Goal: Communication & Community: Participate in discussion

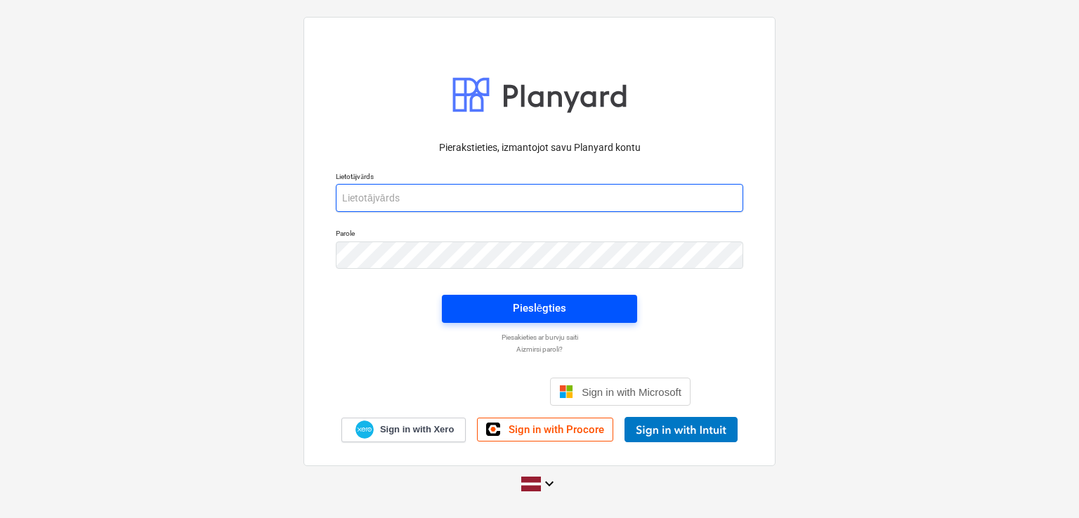
type input "[PERSON_NAME][EMAIL_ADDRESS][DOMAIN_NAME]"
click at [539, 301] on div "Pieslēgties" at bounding box center [539, 308] width 53 height 18
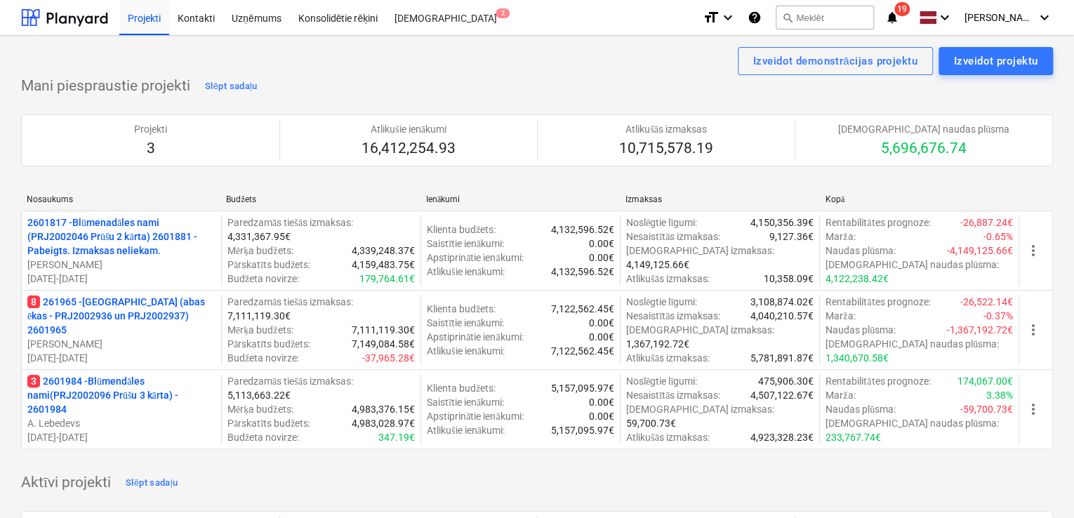
click at [112, 329] on div "8 261965 - [GEOGRAPHIC_DATA] (abas ēkas - PRJ2002936 un PRJ2002937) 2601965 [PE…" at bounding box center [121, 330] width 188 height 70
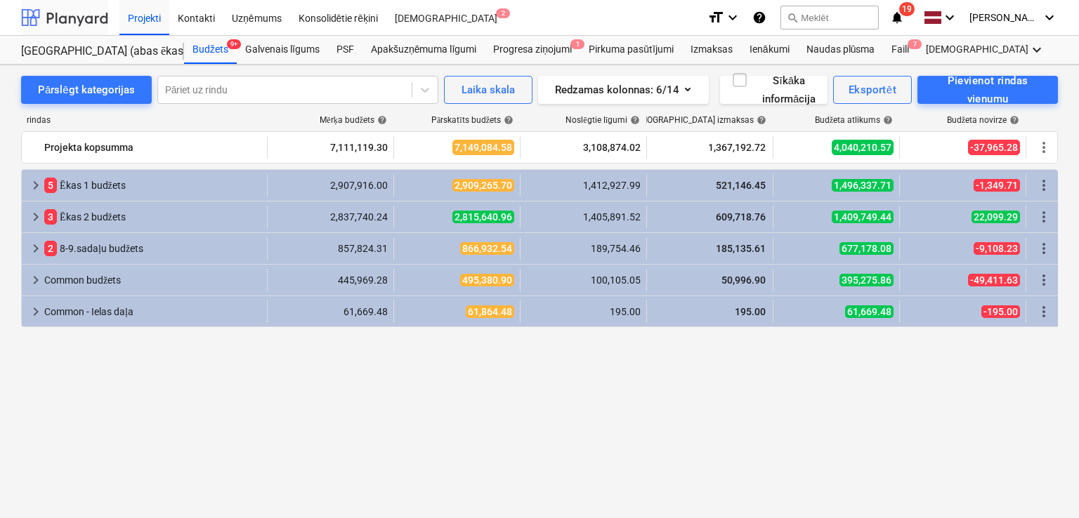
click at [57, 20] on div at bounding box center [64, 17] width 87 height 35
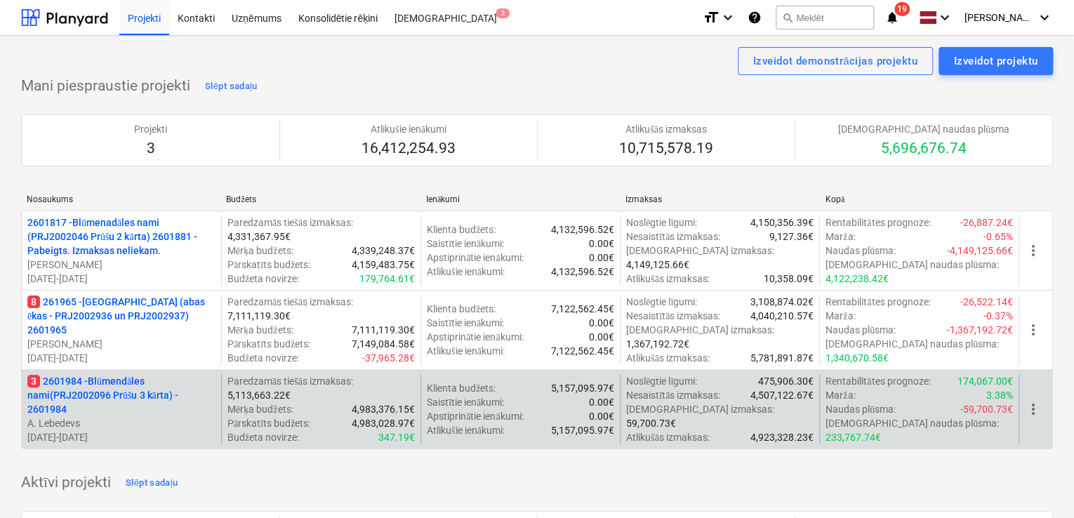
click at [91, 400] on p "3 2601984 - Blūmendāles nami(PRJ2002096 Prūšu 3 kārta) - 2601984" at bounding box center [121, 395] width 188 height 42
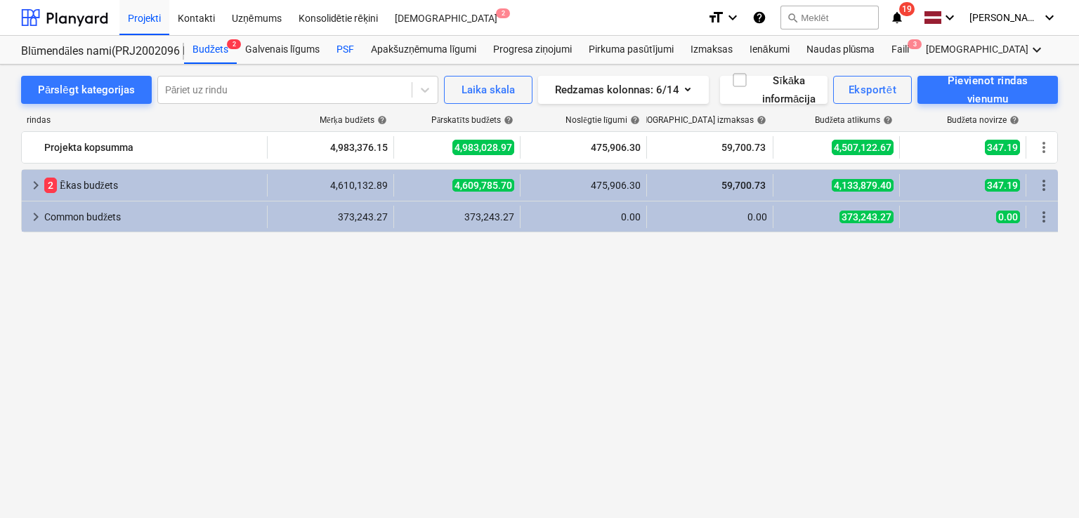
click at [340, 46] on div "PSF" at bounding box center [345, 50] width 34 height 28
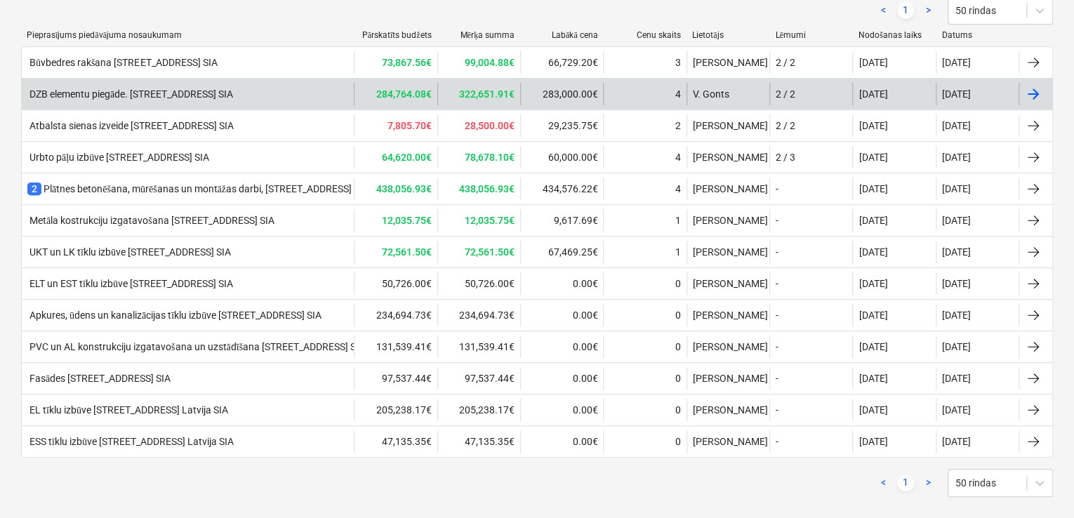
scroll to position [235, 0]
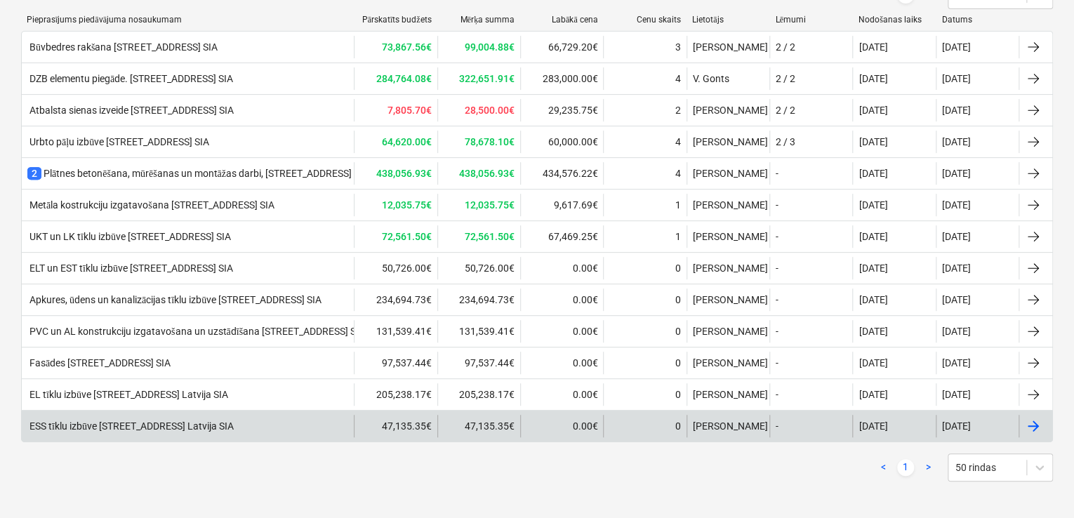
click at [187, 428] on div "ESS tīklu izbūve [STREET_ADDRESS] Latvija SIA" at bounding box center [130, 427] width 206 height 12
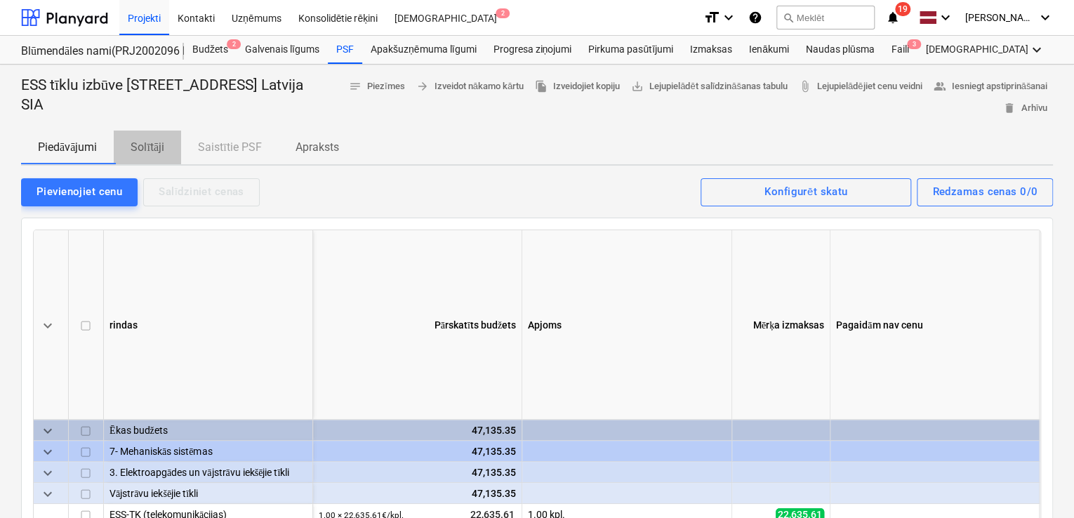
click at [150, 145] on p "Solītāji" at bounding box center [148, 147] width 34 height 17
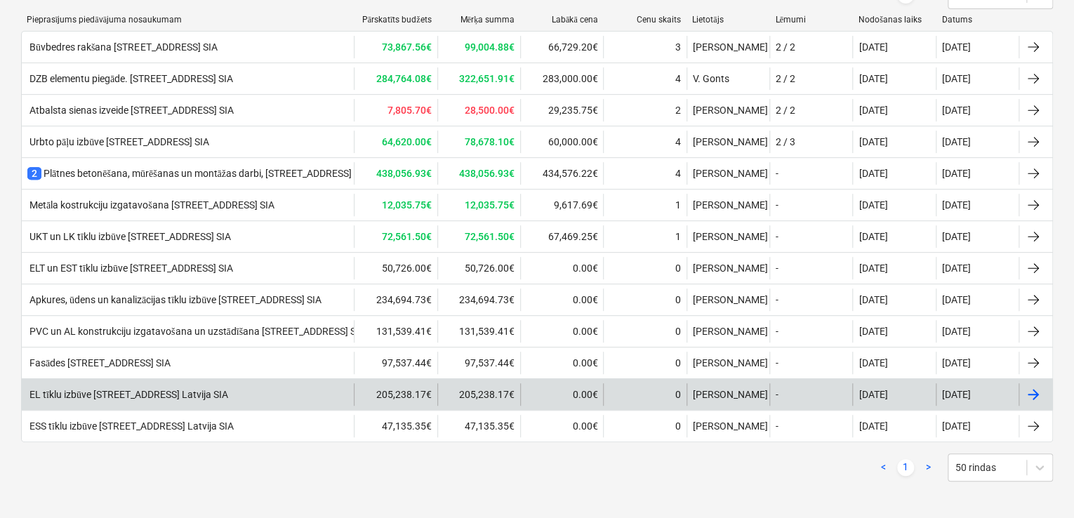
click at [103, 389] on div "EL tīklu izbūve [STREET_ADDRESS] Latvija SIA" at bounding box center [127, 395] width 201 height 12
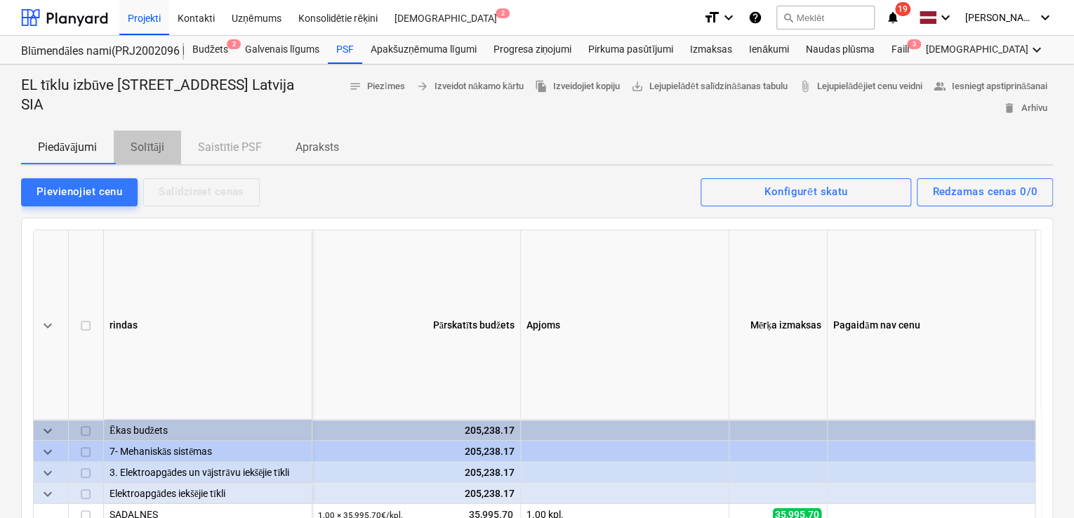
click at [154, 146] on p "Solītāji" at bounding box center [148, 147] width 34 height 17
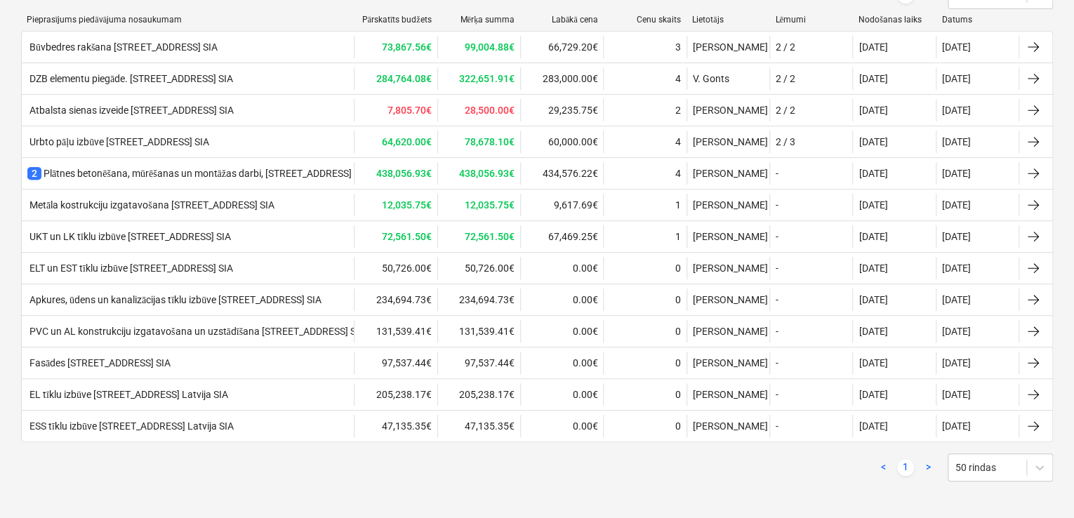
click at [138, 362] on div "Fasādes [STREET_ADDRESS] SIA" at bounding box center [98, 363] width 143 height 12
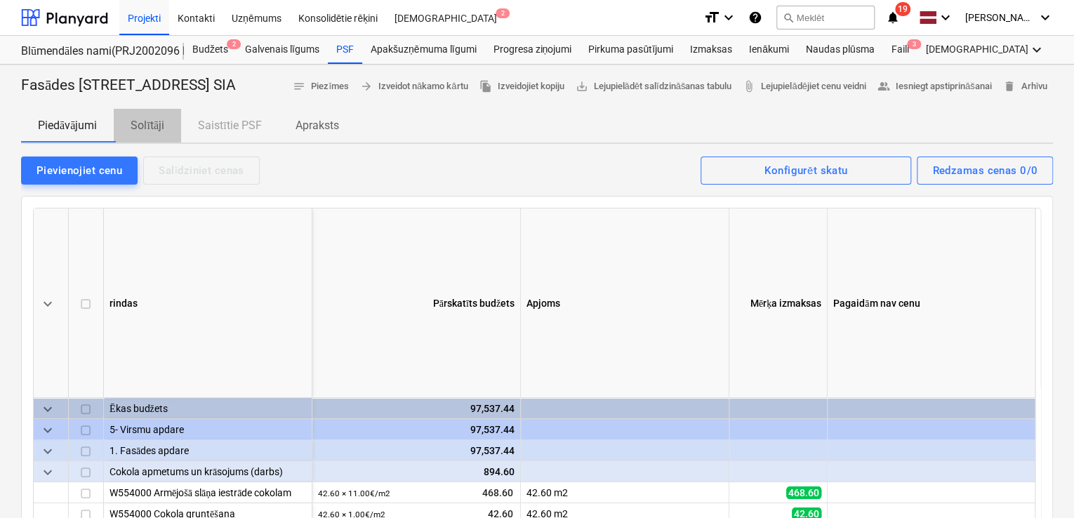
click at [155, 134] on p "Solītāji" at bounding box center [148, 125] width 34 height 17
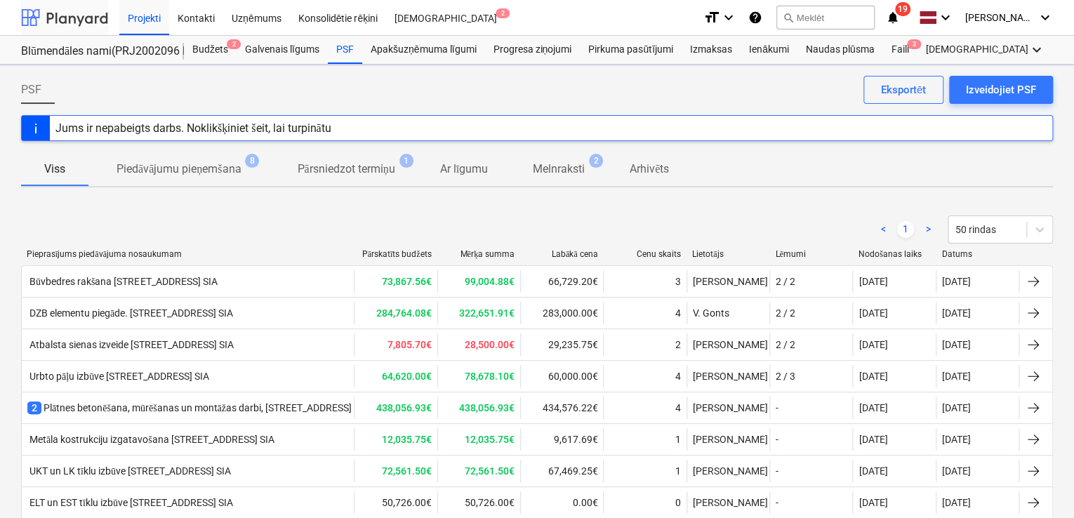
scroll to position [235, 0]
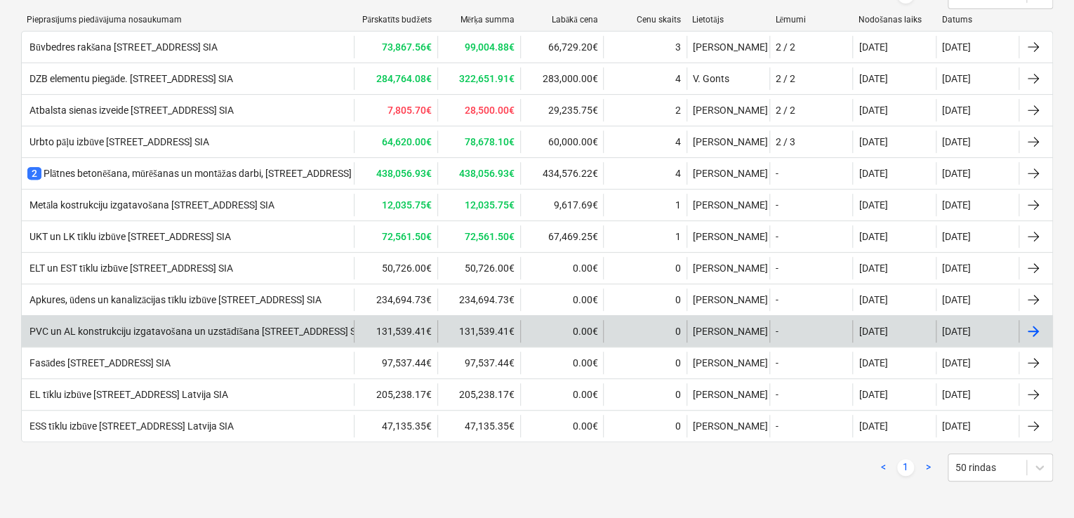
click at [110, 336] on div "PVC un AL konstrukciju izgatavošana un uzstādīšana [STREET_ADDRESS] SIA" at bounding box center [188, 331] width 332 height 22
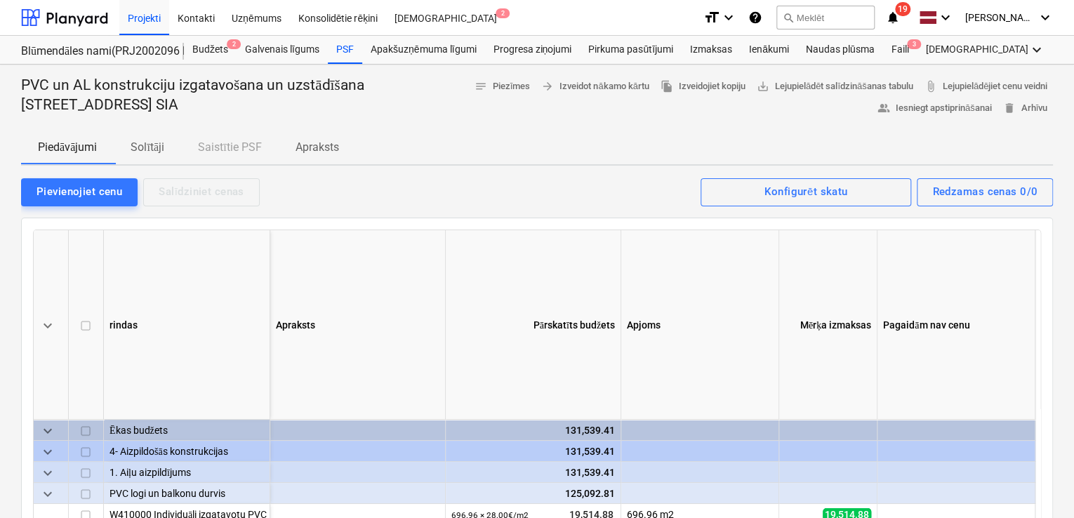
click at [144, 143] on p "Solītāji" at bounding box center [148, 147] width 34 height 17
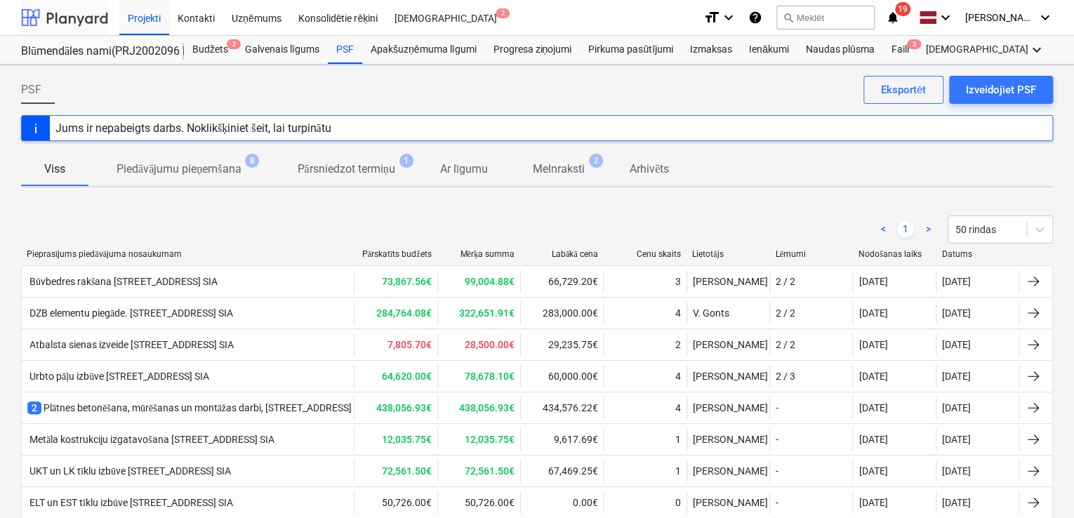
scroll to position [235, 0]
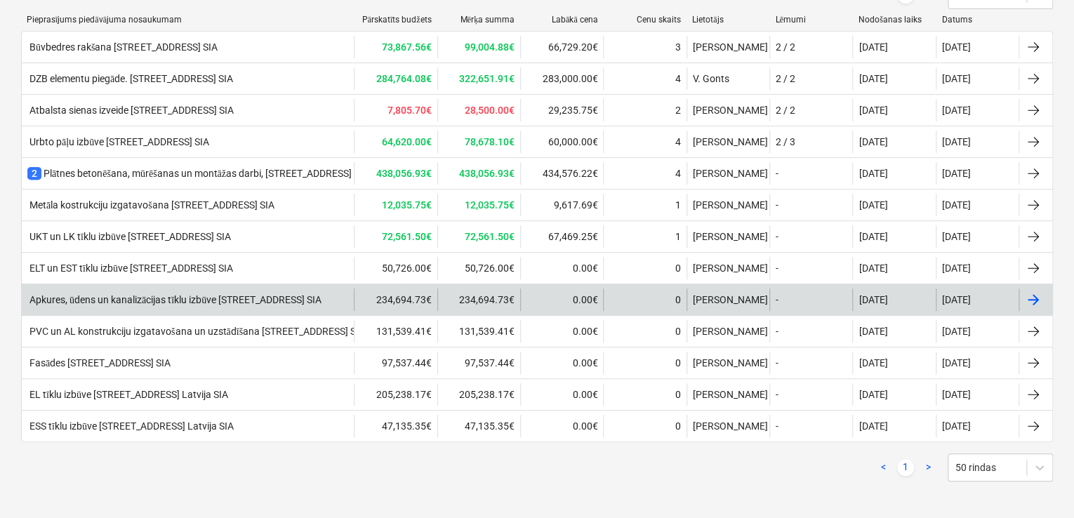
click at [146, 289] on div "Apkures, ūdens un kanalizācijas tīklu izbūve [STREET_ADDRESS] SIA" at bounding box center [188, 300] width 332 height 22
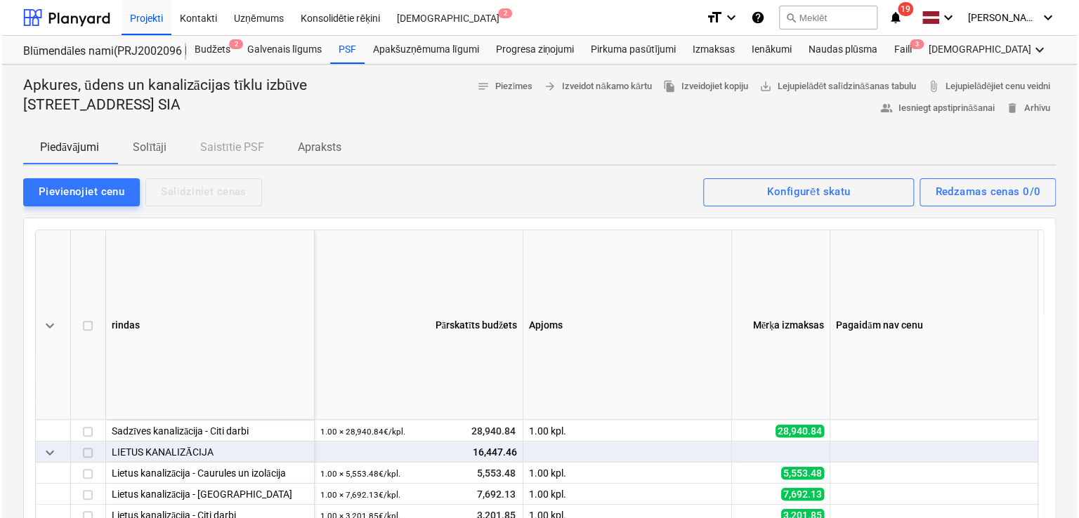
scroll to position [281, 0]
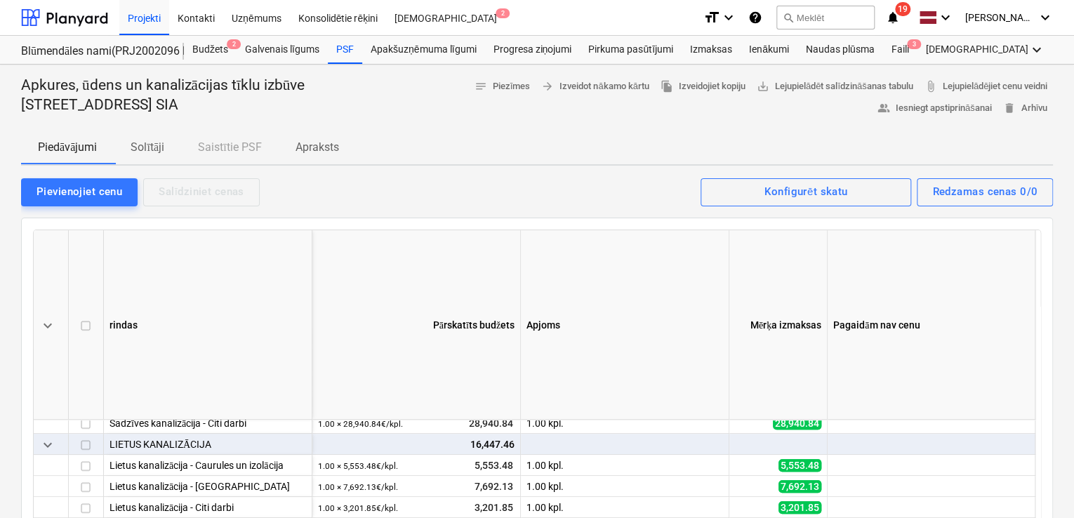
click at [157, 142] on p "Solītāji" at bounding box center [148, 147] width 34 height 17
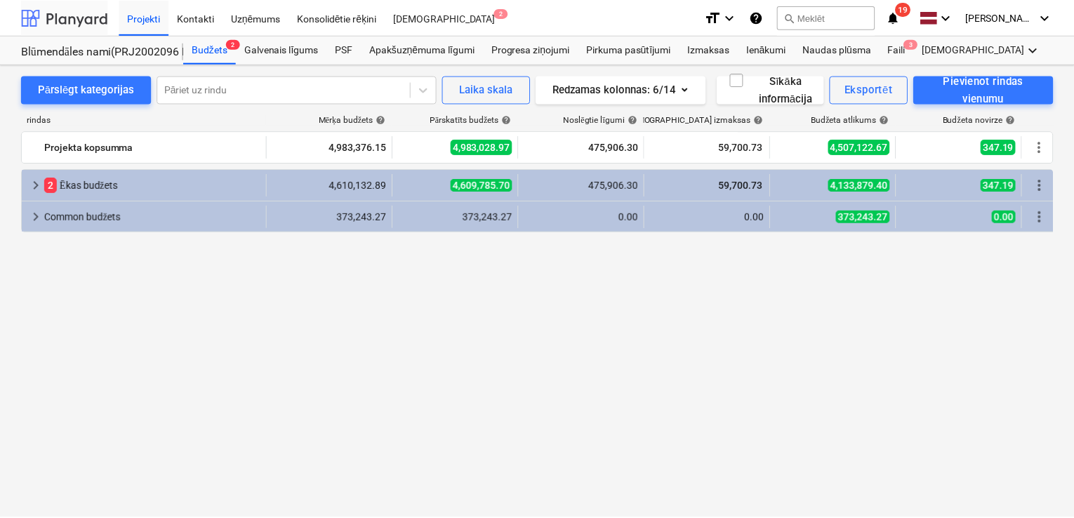
scroll to position [235, 0]
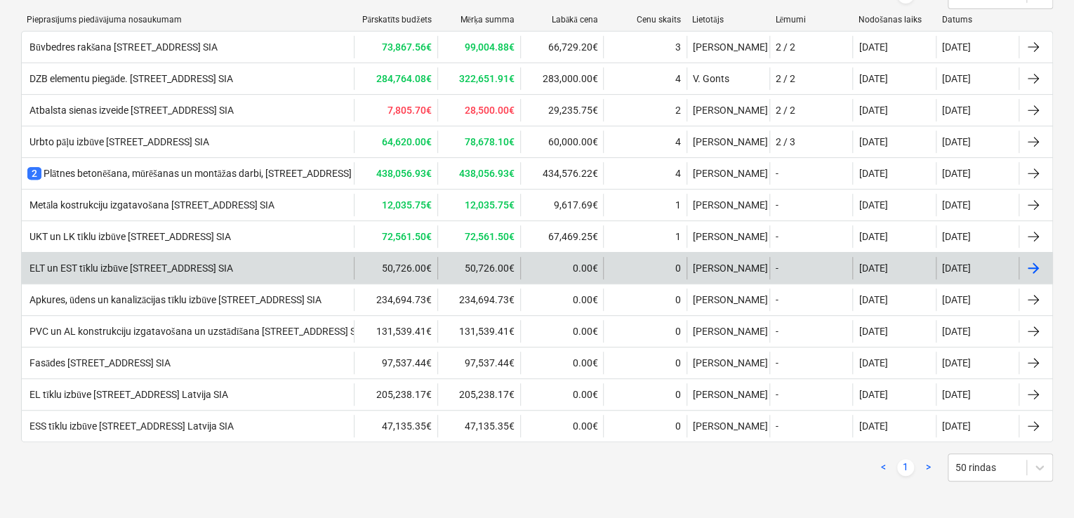
click at [124, 263] on div "ELT un EST tīklu izbūve [STREET_ADDRESS] SIA" at bounding box center [130, 269] width 206 height 12
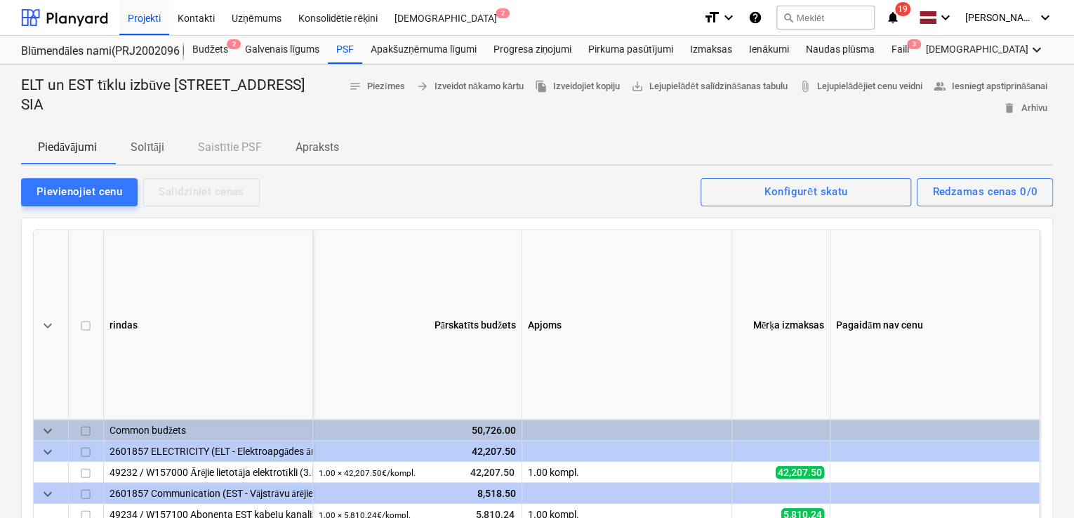
click at [143, 146] on p "Solītāji" at bounding box center [148, 147] width 34 height 17
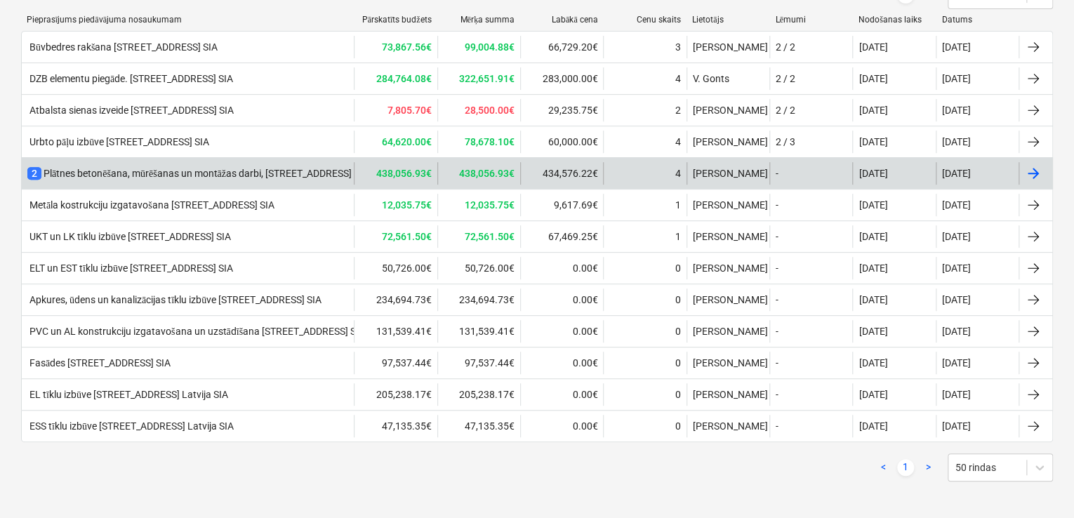
click at [124, 172] on div "2 Plātnes betonēšana, mūrēšanas un montāžas darbi, [STREET_ADDRESS] [GEOGRAPHIC…" at bounding box center [263, 173] width 473 height 14
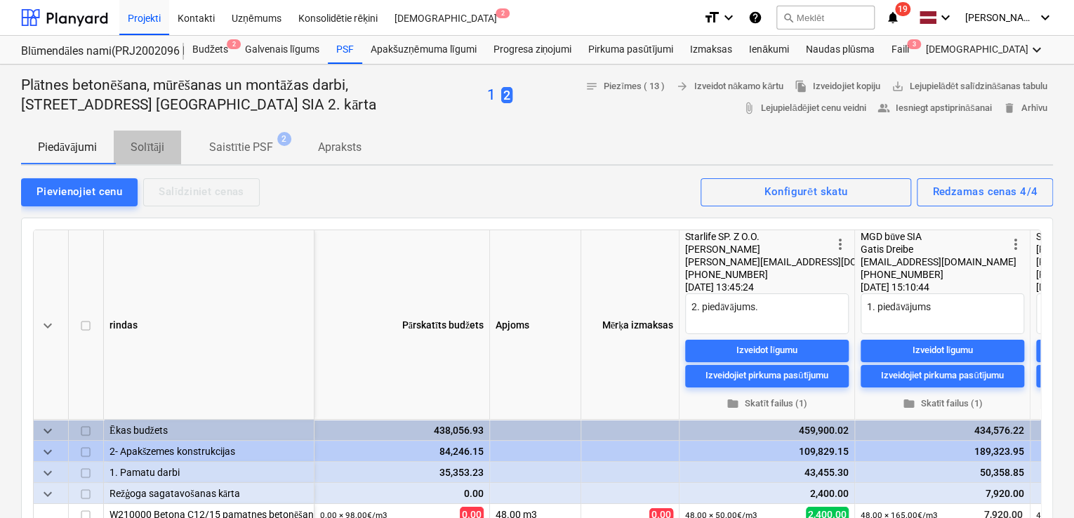
click at [150, 143] on p "Solītāji" at bounding box center [148, 147] width 34 height 17
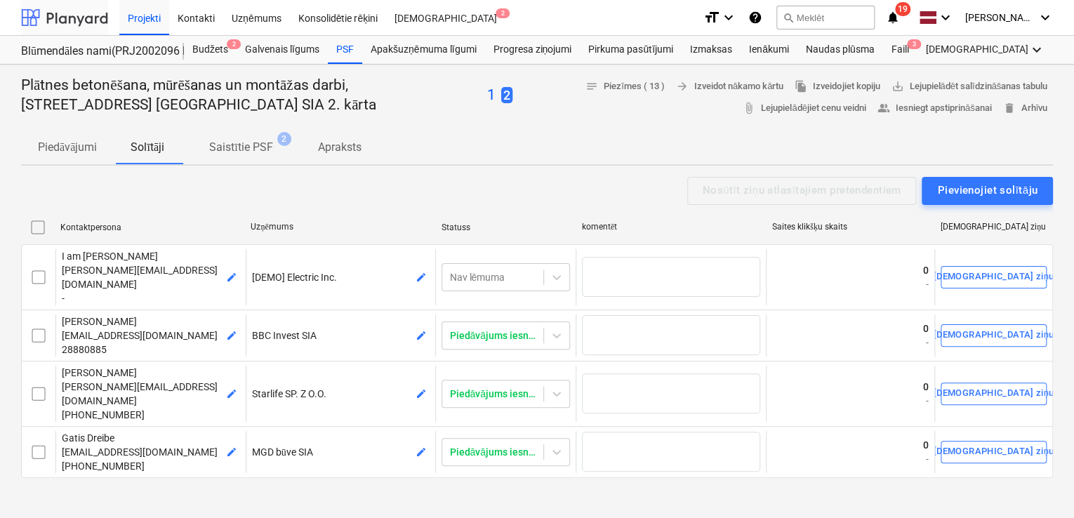
click at [72, 17] on div at bounding box center [64, 17] width 87 height 35
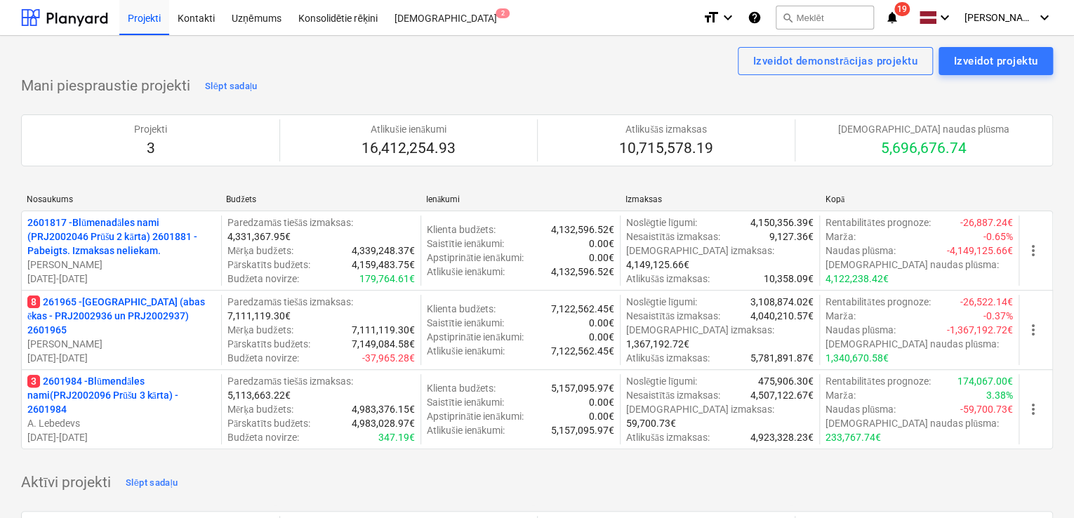
click at [899, 17] on icon "notifications" at bounding box center [892, 17] width 14 height 17
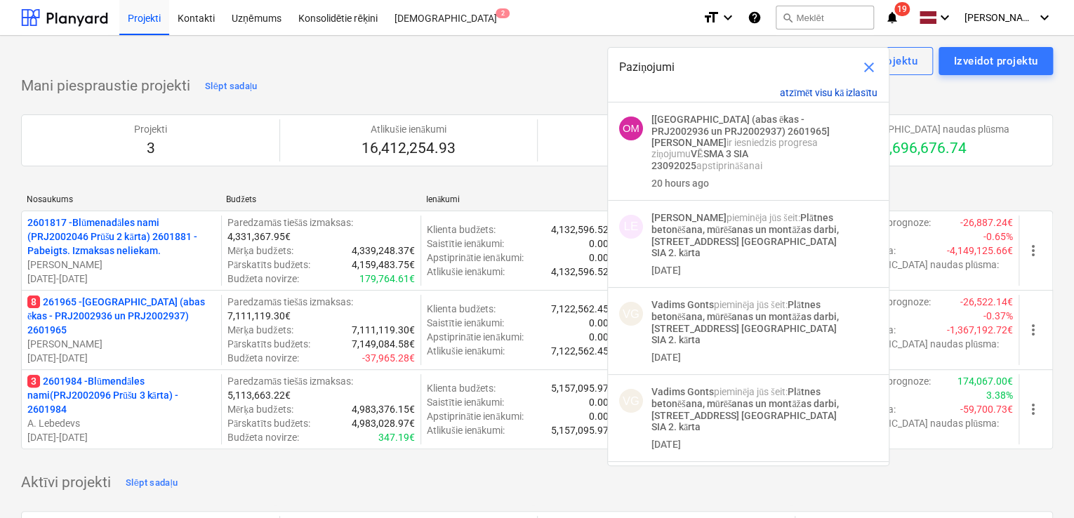
click at [845, 92] on button "atzīmēt visu kā izlasītu" at bounding box center [829, 93] width 98 height 12
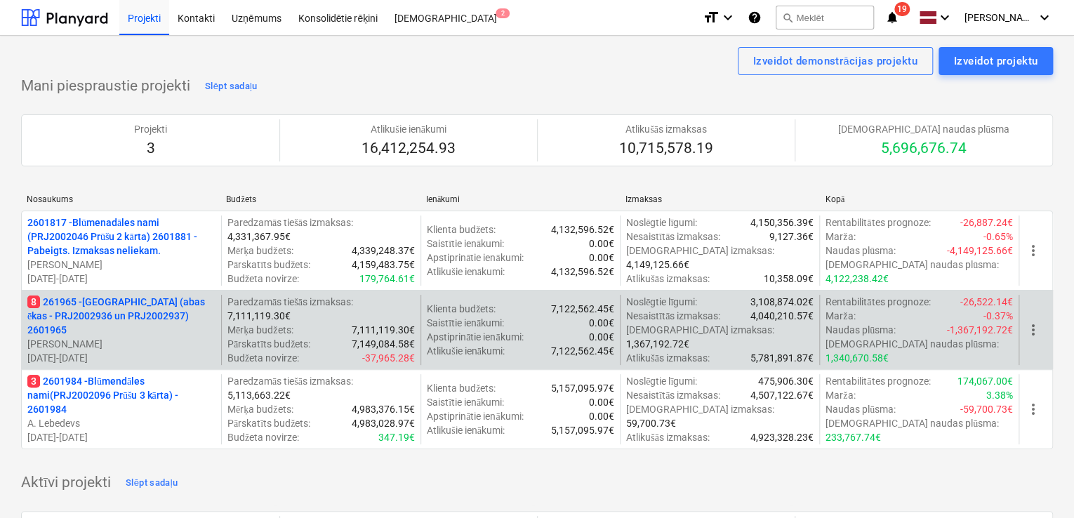
click at [74, 324] on p "8 261965 - [GEOGRAPHIC_DATA] (abas ēkas - PRJ2002936 un PRJ2002937) 2601965" at bounding box center [121, 316] width 188 height 42
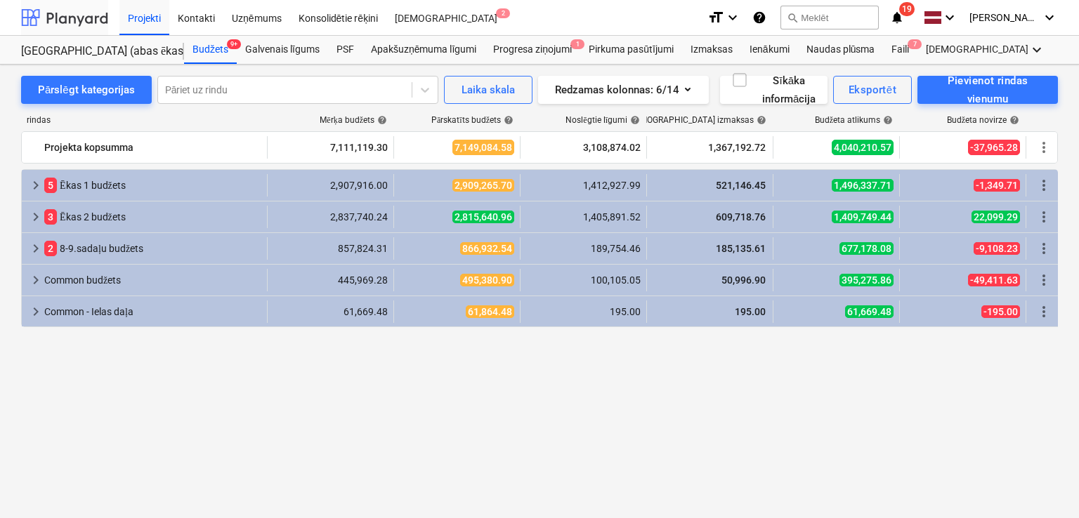
click at [73, 26] on div at bounding box center [64, 17] width 87 height 35
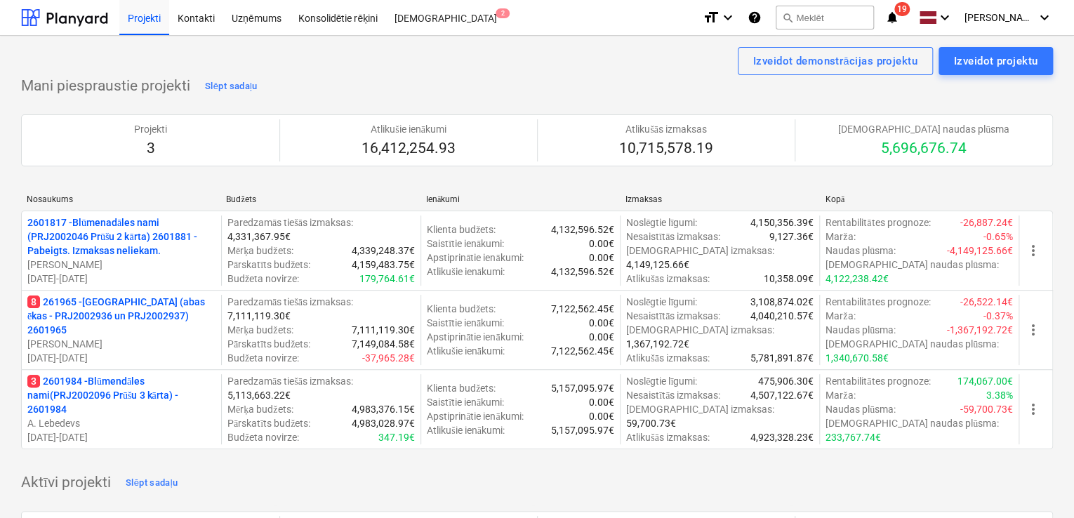
click at [896, 14] on icon "notifications" at bounding box center [892, 17] width 14 height 17
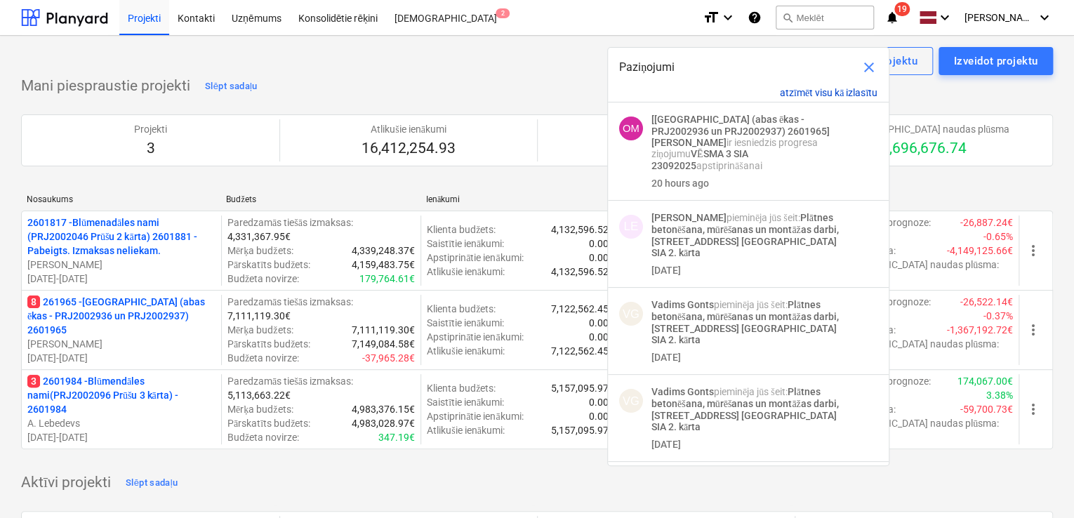
click at [821, 91] on button "atzīmēt visu kā izlasītu" at bounding box center [829, 93] width 98 height 12
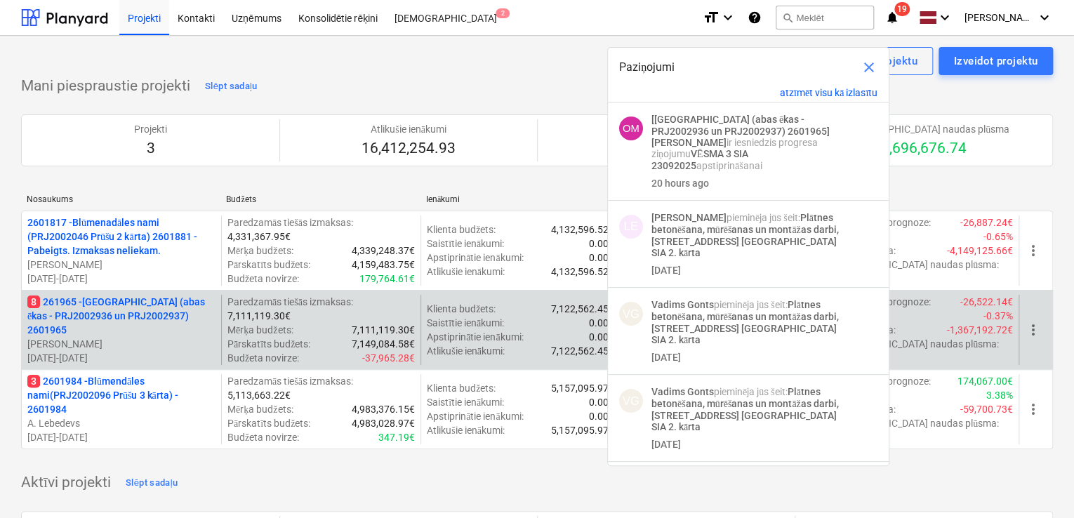
click at [117, 314] on p "8 261965 - [GEOGRAPHIC_DATA] (abas ēkas - PRJ2002936 un PRJ2002937) 2601965" at bounding box center [121, 316] width 188 height 42
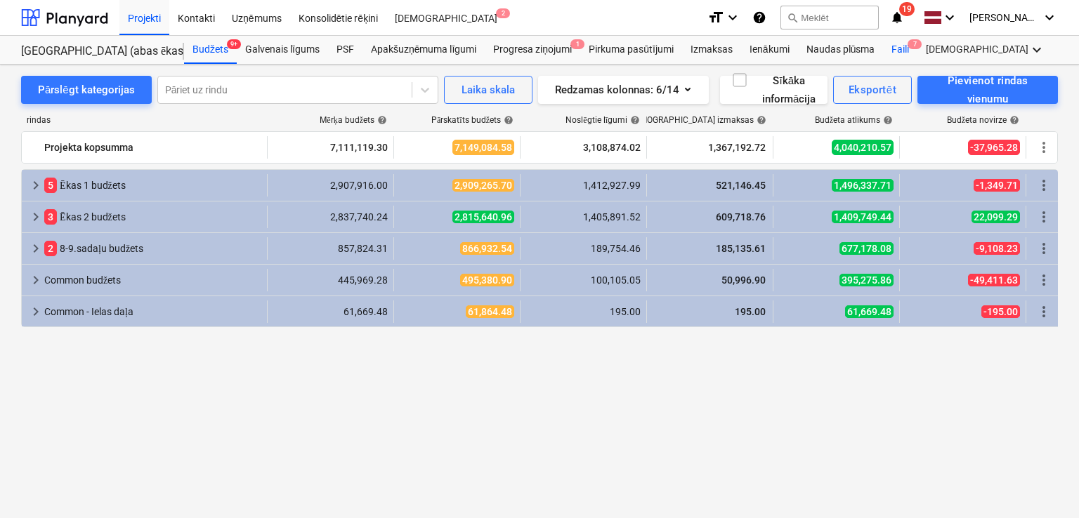
click at [905, 48] on div "Faili 7" at bounding box center [900, 50] width 34 height 28
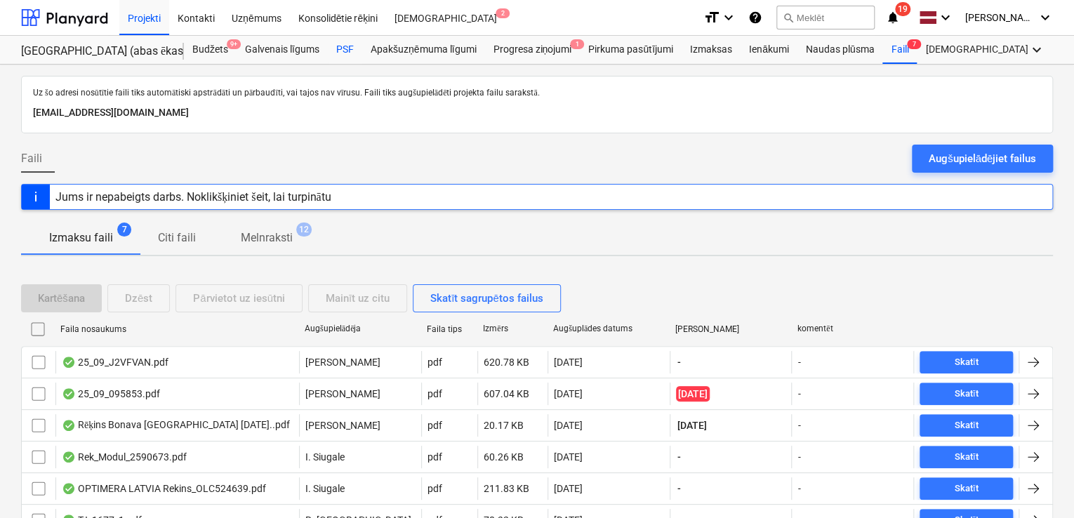
click at [348, 54] on div "PSF" at bounding box center [345, 50] width 34 height 28
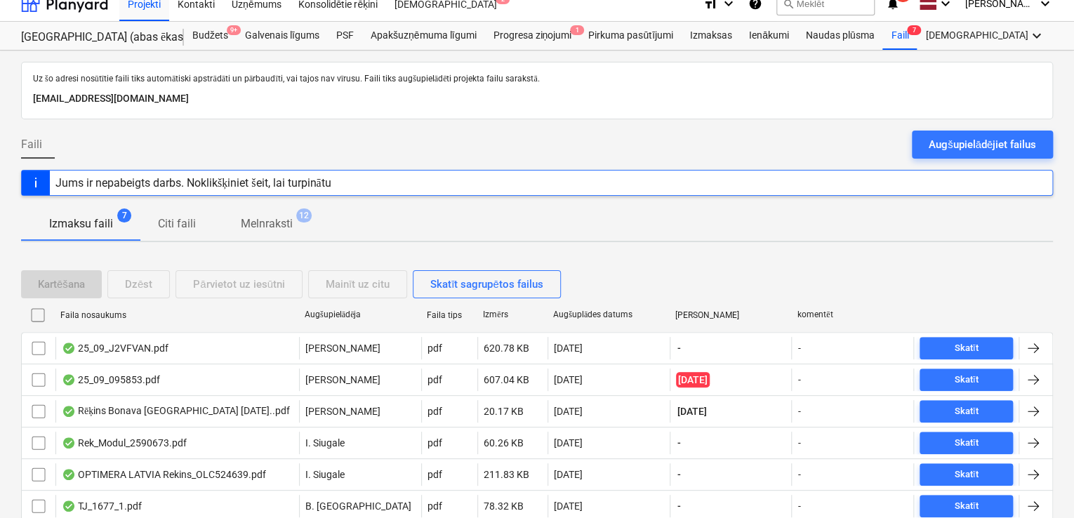
scroll to position [98, 0]
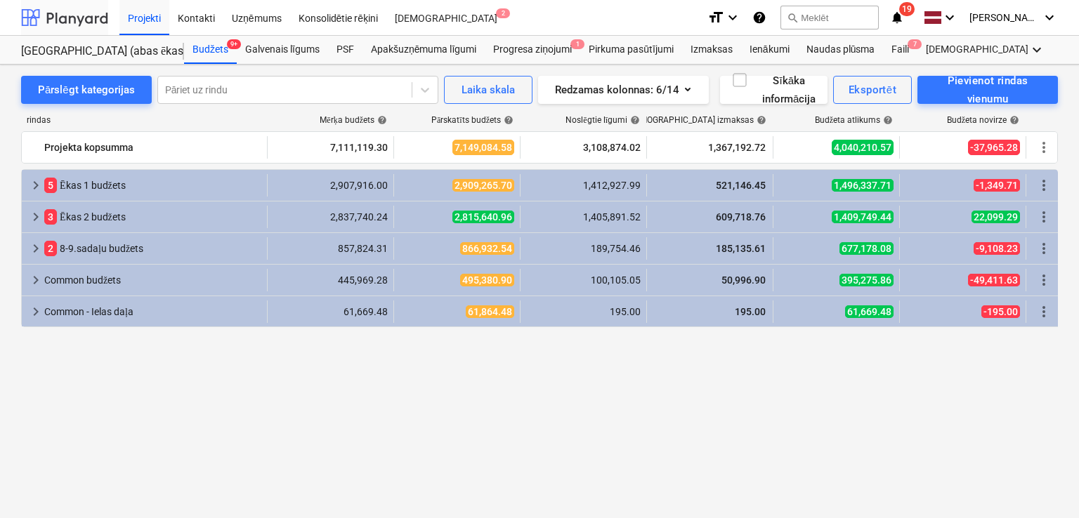
click at [67, 18] on div at bounding box center [64, 17] width 87 height 35
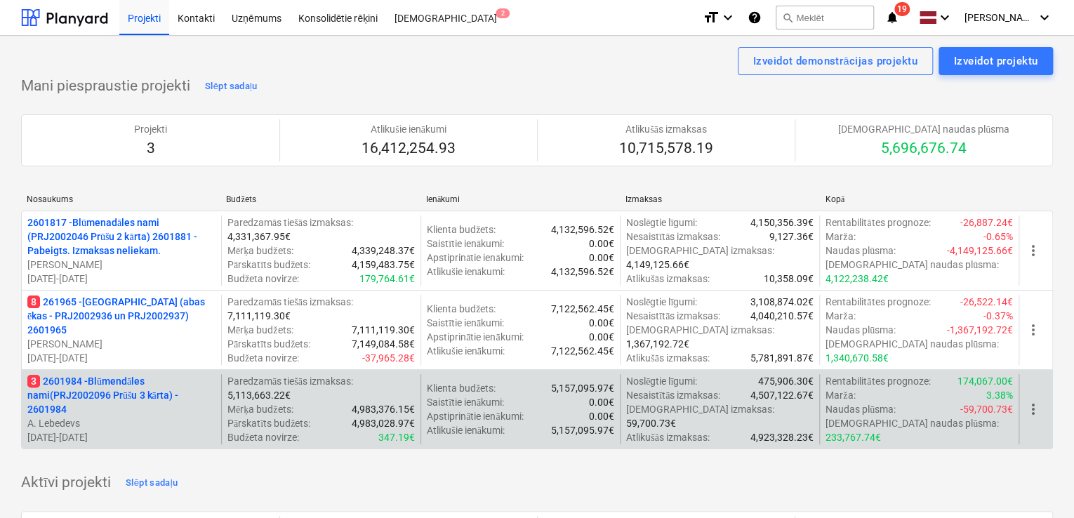
click at [73, 398] on p "3 2601984 - Blūmendāles nami(PRJ2002096 Prūšu 3 kārta) - 2601984" at bounding box center [121, 395] width 188 height 42
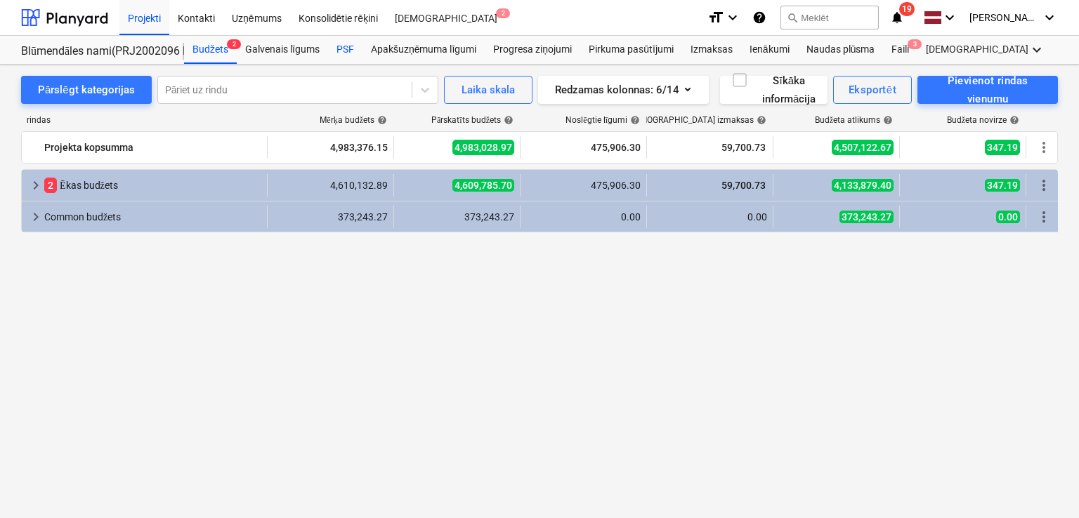
click at [351, 47] on div "PSF" at bounding box center [345, 50] width 34 height 28
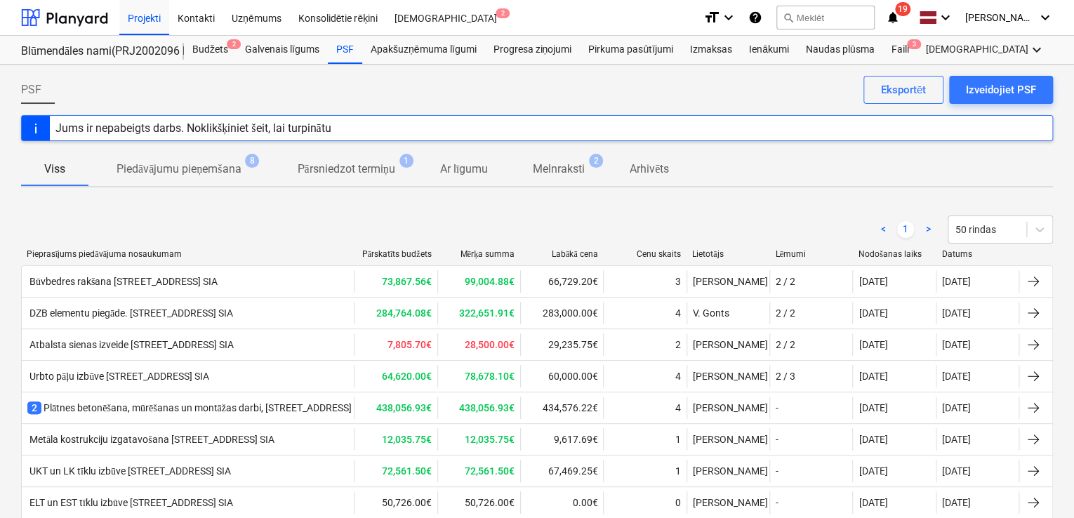
scroll to position [93, 0]
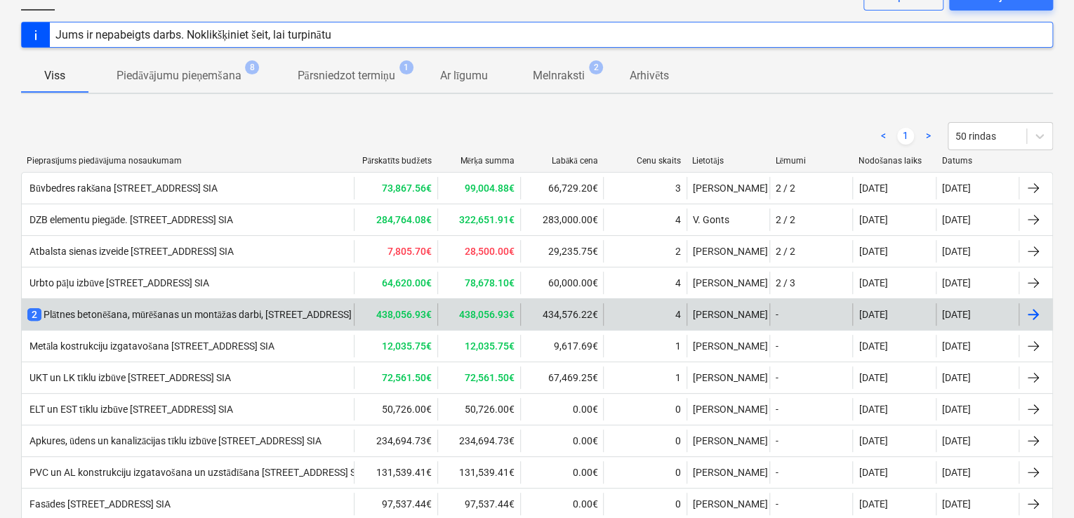
click at [292, 310] on div "2 Plātnes betonēšana, mūrēšanas un montāžas darbi, [STREET_ADDRESS] [GEOGRAPHIC…" at bounding box center [263, 315] width 473 height 14
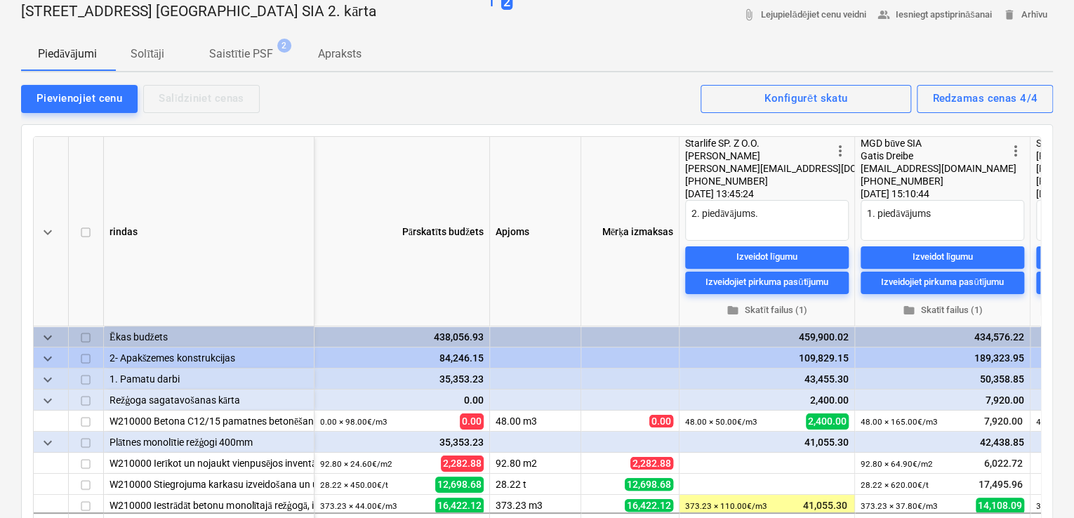
type textarea "x"
click at [142, 51] on p "Solītāji" at bounding box center [148, 54] width 34 height 17
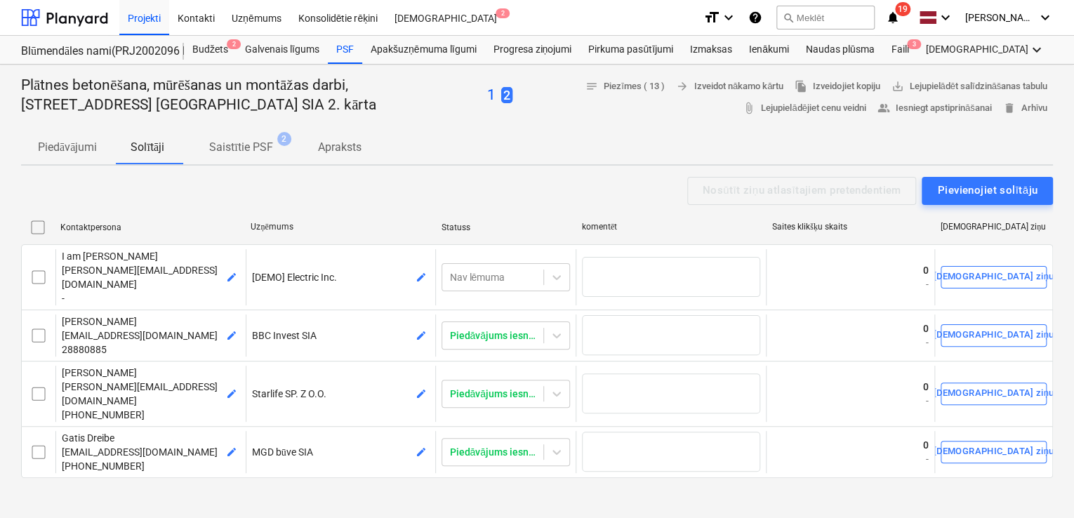
scroll to position [468, 0]
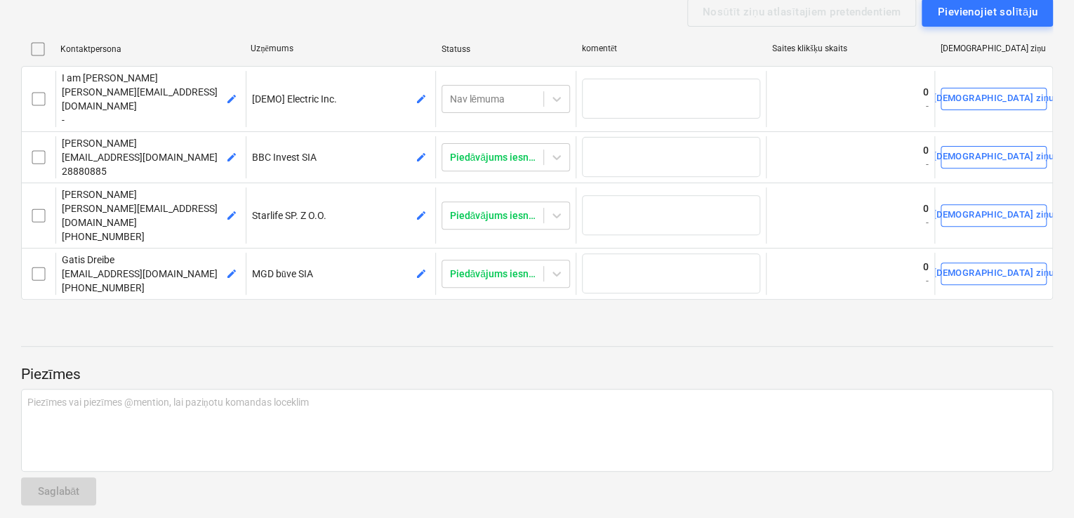
scroll to position [0, 0]
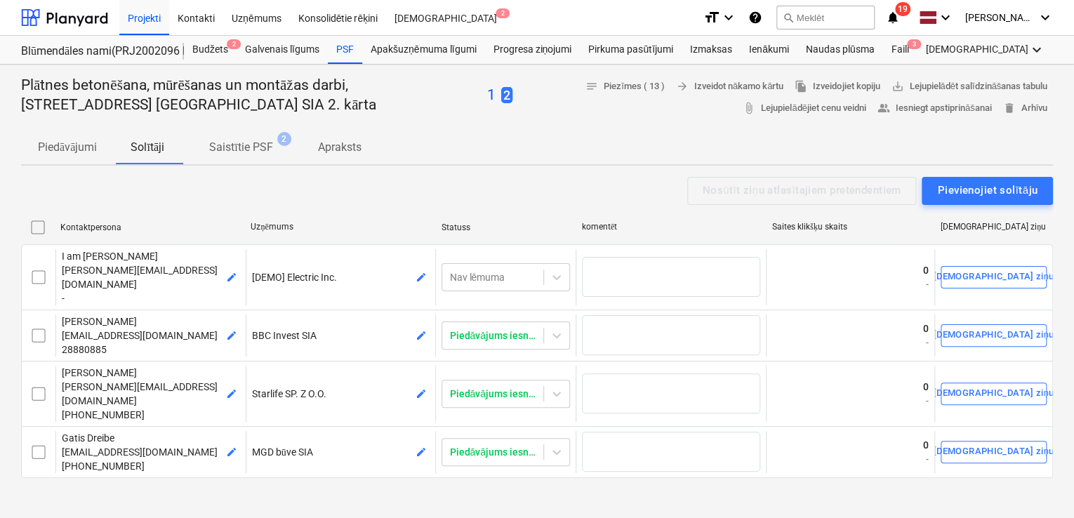
click at [341, 144] on p "Apraksts" at bounding box center [340, 147] width 44 height 17
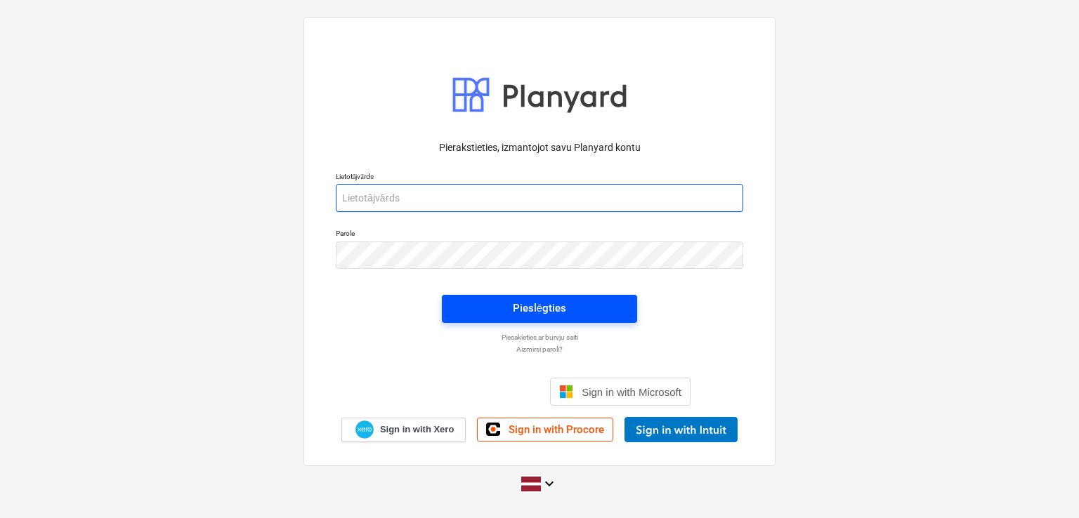
type input "[PERSON_NAME][EMAIL_ADDRESS][DOMAIN_NAME]"
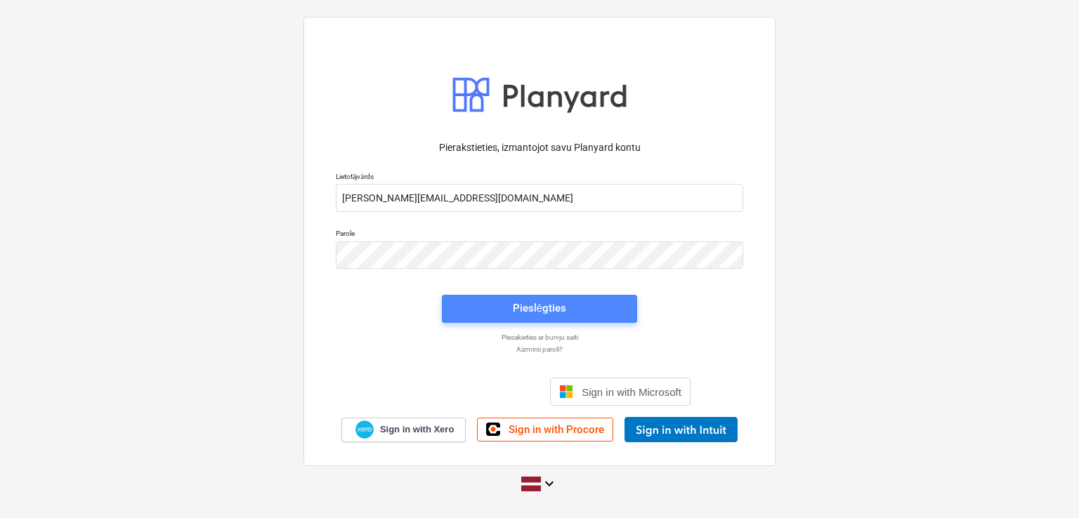
click at [533, 310] on div "Pieslēgties" at bounding box center [539, 308] width 53 height 18
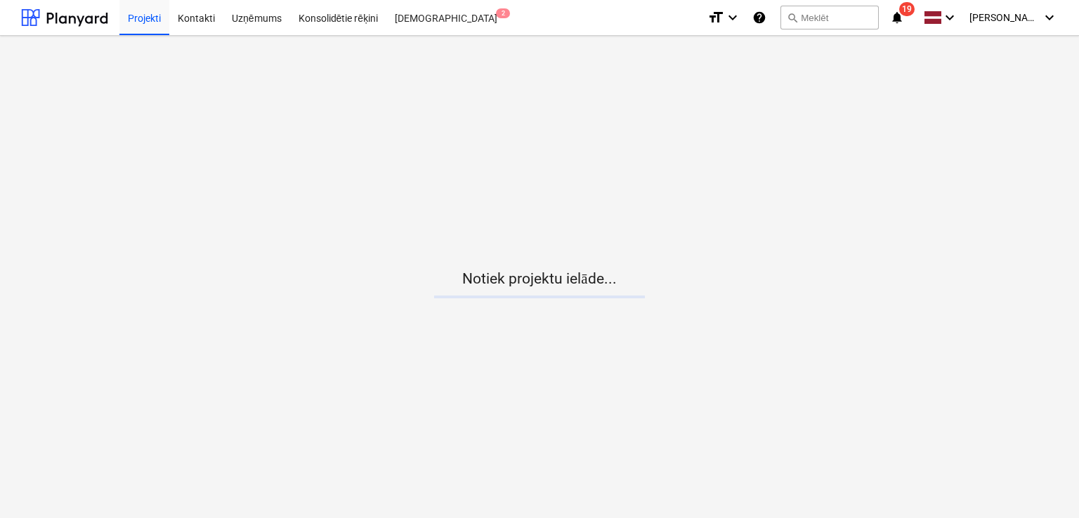
drag, startPoint x: 533, startPoint y: 310, endPoint x: 828, endPoint y: 88, distance: 369.1
click at [828, 88] on main "Notiek projektu ielāde..." at bounding box center [539, 277] width 1079 height 482
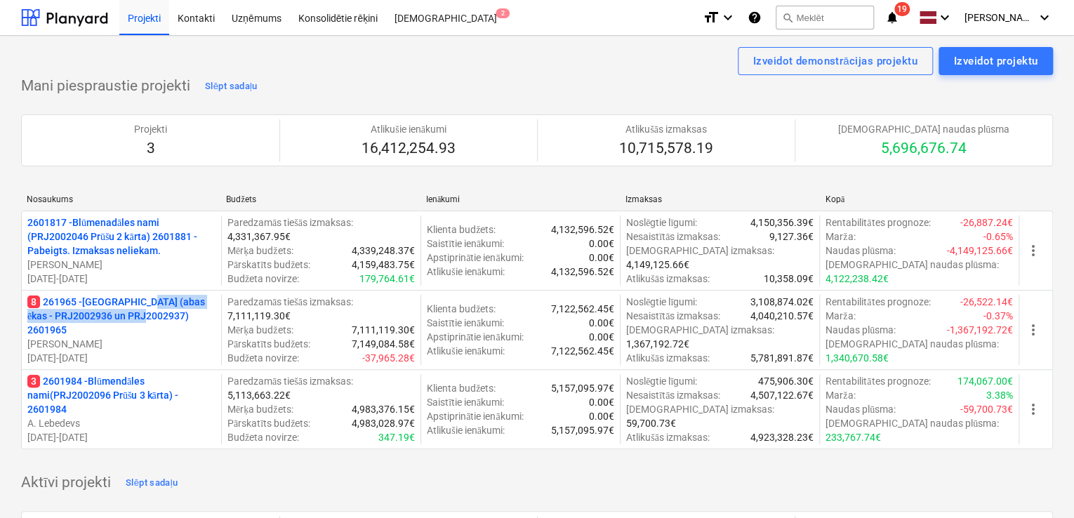
drag, startPoint x: 140, startPoint y: 318, endPoint x: 146, endPoint y: 308, distance: 11.3
click at [143, 313] on p "8 261965 - [GEOGRAPHIC_DATA] (abas ēkas - PRJ2002936 un PRJ2002937) 2601965" at bounding box center [121, 316] width 188 height 42
click at [130, 375] on p "3 2601984 - Blūmendāles nami(PRJ2002096 Prūšu 3 kārta) - 2601984" at bounding box center [121, 395] width 188 height 42
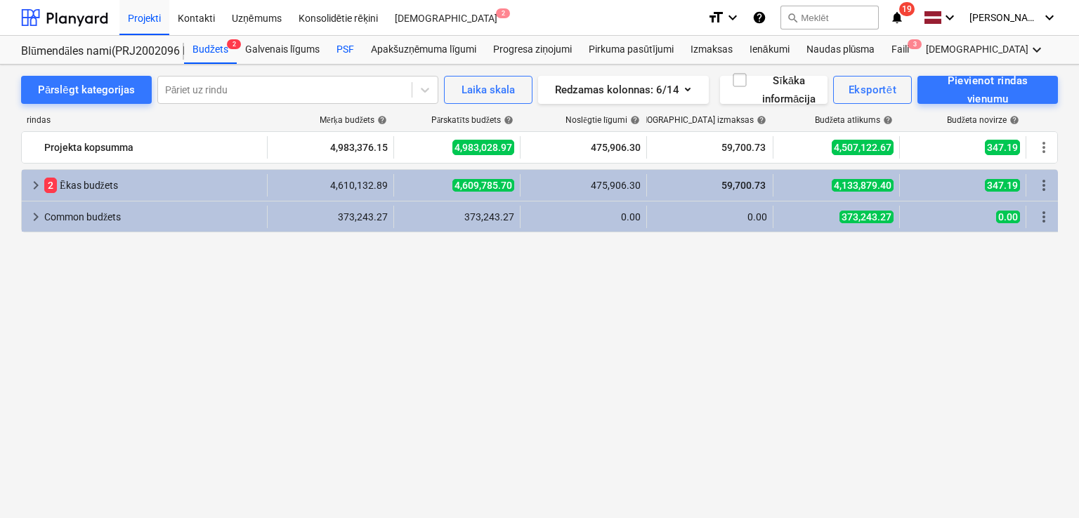
click at [355, 45] on div "PSF" at bounding box center [345, 50] width 34 height 28
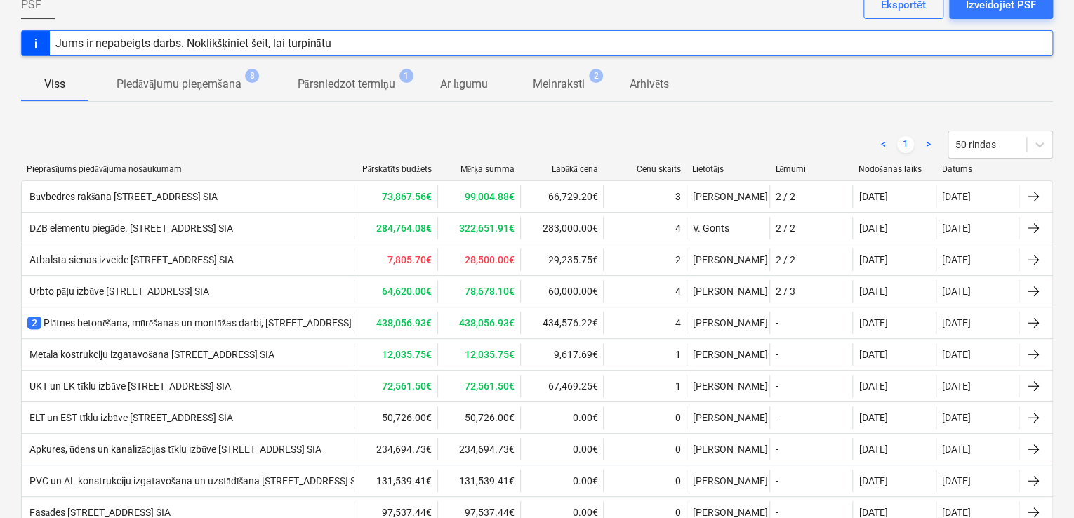
scroll to position [187, 0]
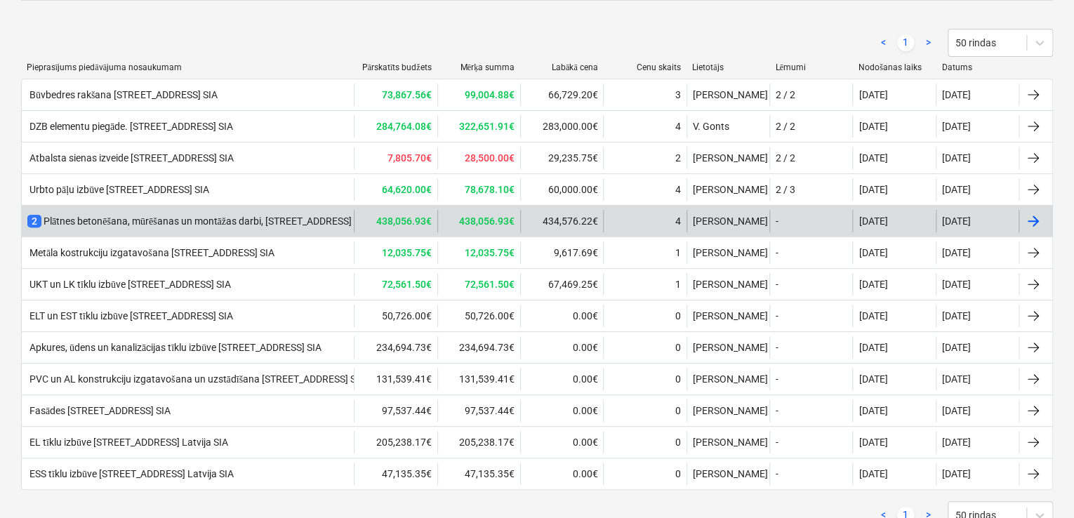
click at [278, 216] on div "2 Plātnes betonēšana, mūrēšanas un montāžas darbi, [STREET_ADDRESS] [GEOGRAPHIC…" at bounding box center [263, 221] width 473 height 14
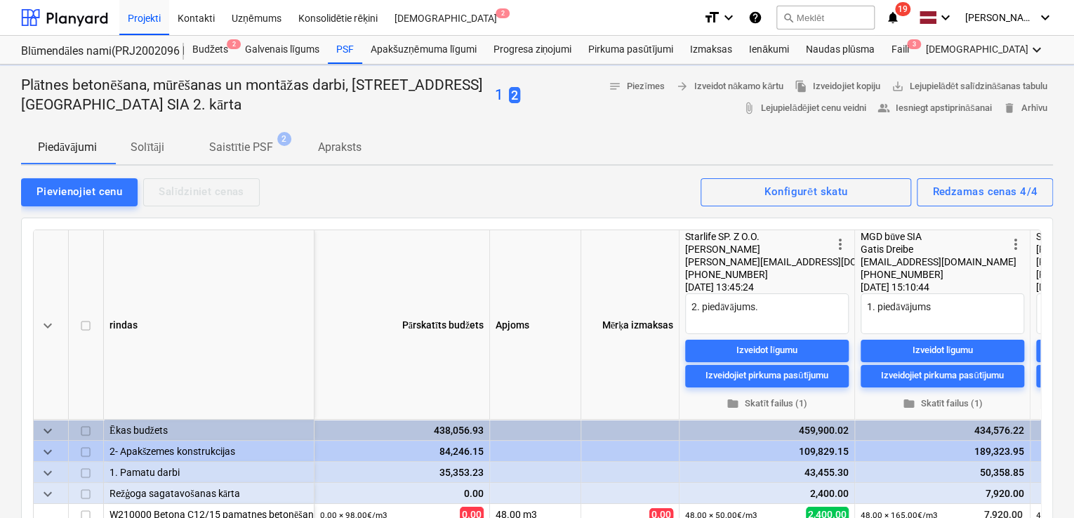
type textarea "x"
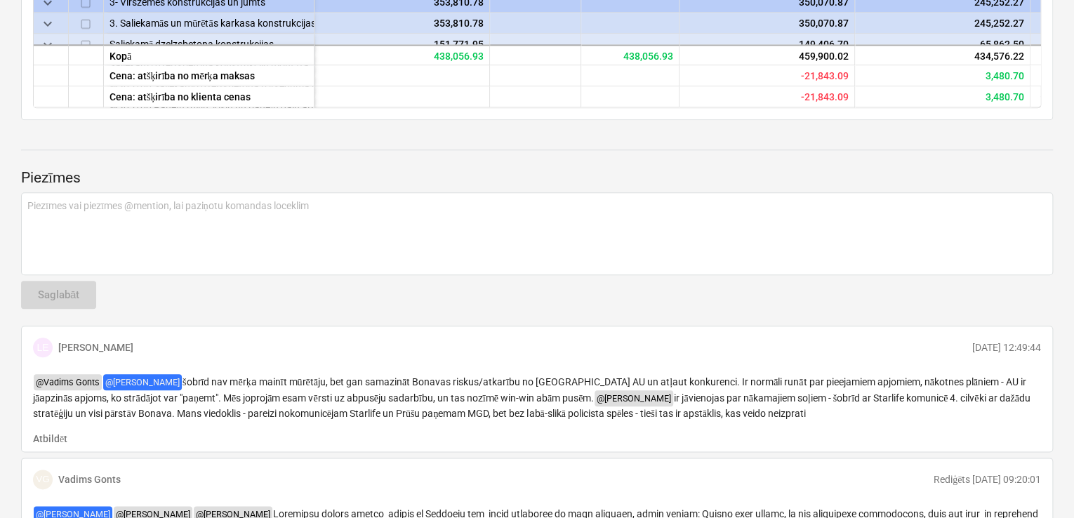
scroll to position [655, 0]
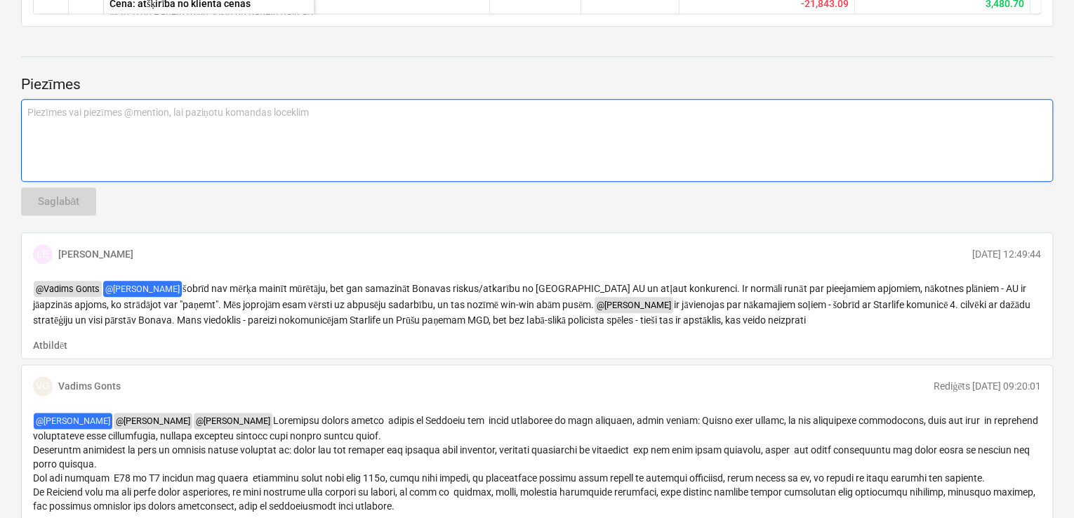
click at [162, 125] on div "Piezīmes vai piezīmes @mention, lai paziņotu komandas loceklim ﻿" at bounding box center [537, 140] width 1032 height 83
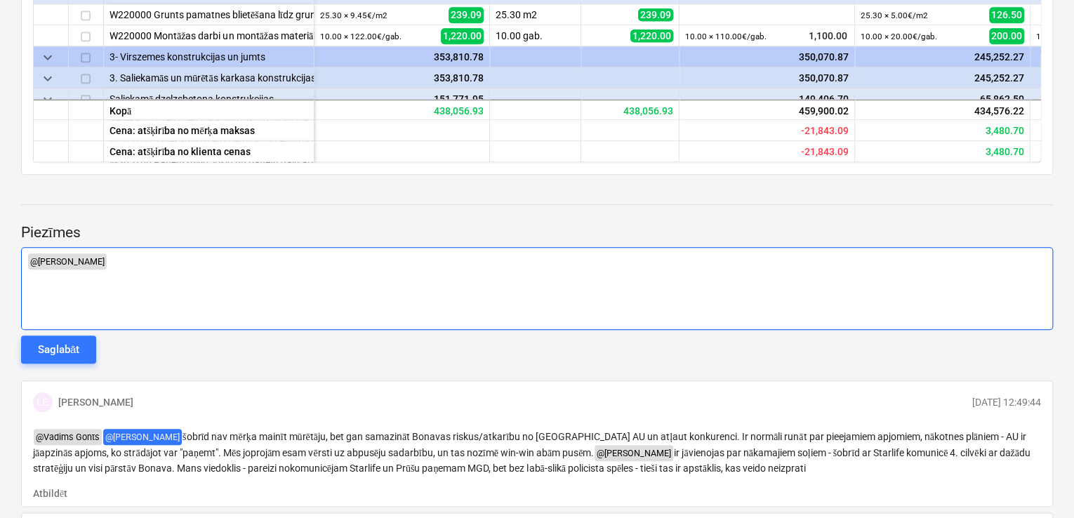
drag, startPoint x: 104, startPoint y: 311, endPoint x: 110, endPoint y: 303, distance: 9.6
click at [162, 269] on div "﻿ @ [PERSON_NAME] ﻿ ﻿" at bounding box center [537, 288] width 1032 height 83
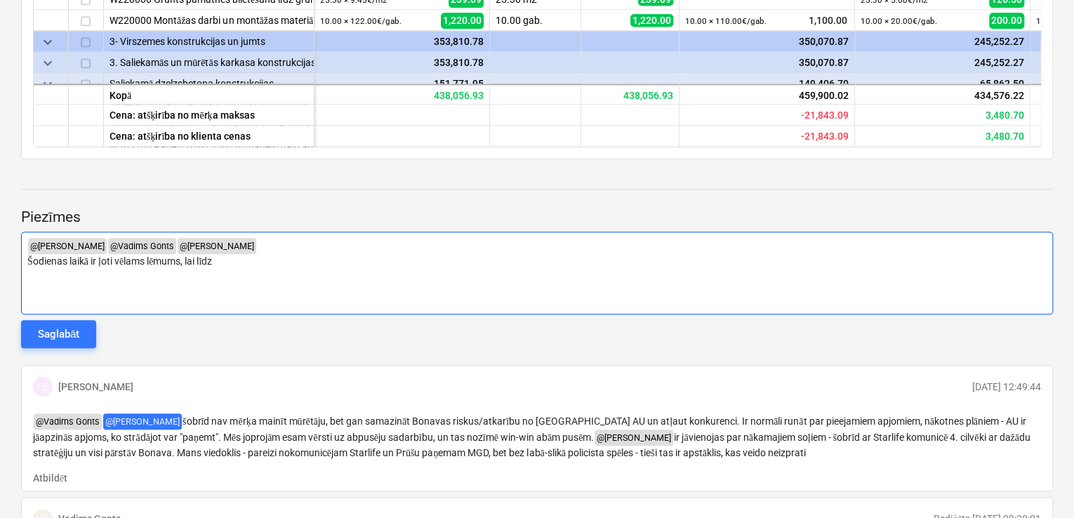
click at [223, 263] on p "Šodienas laikā ir ļoti vēlams lēmums, lai līdz" at bounding box center [537, 261] width 1020 height 14
click at [369, 263] on p "Šodienas laikā ir ļoti vēlams lēmums, lai ir laiks sakārtot visus dokumentus." at bounding box center [537, 261] width 1020 height 14
click at [365, 267] on div "﻿ @ [PERSON_NAME] ﻿ ﻿ @ [PERSON_NAME] ﻿ ﻿ @ [PERSON_NAME] ﻿ ﻿ Šodienas laikā ir…" at bounding box center [537, 273] width 1032 height 83
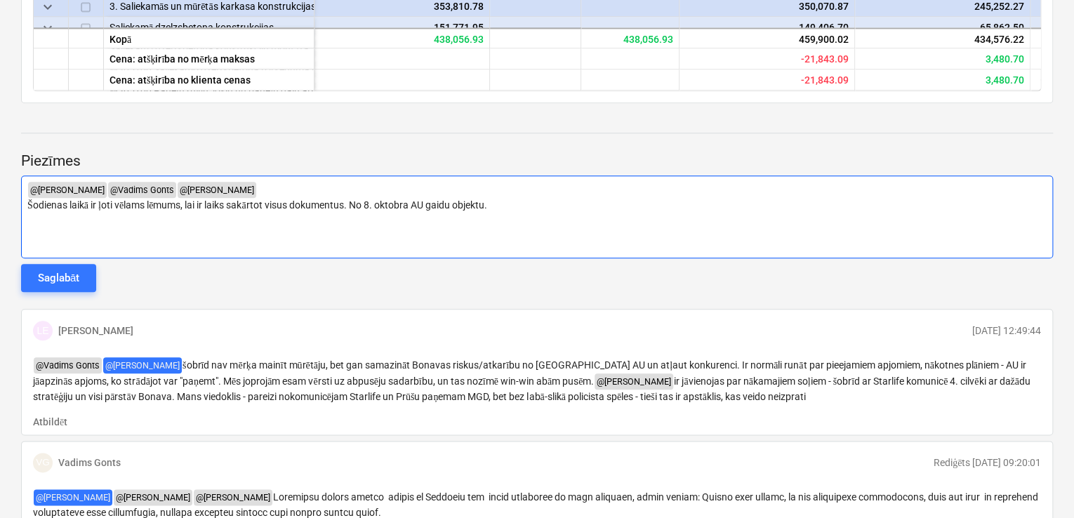
scroll to position [551, 0]
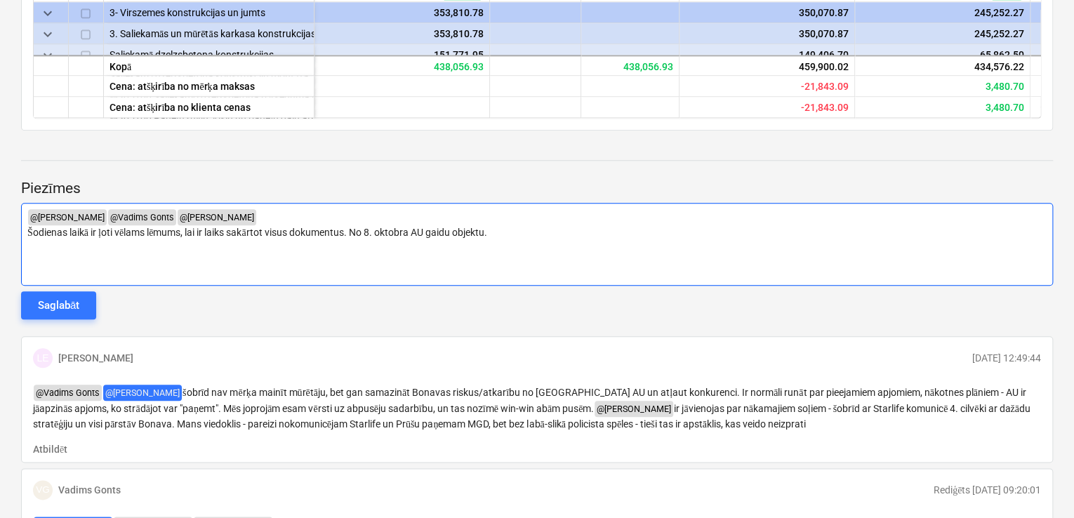
click at [34, 256] on p "﻿" at bounding box center [537, 260] width 1020 height 14
click at [487, 228] on span "Šodienas laikā ir ļoti vēlams lēmums, lai ir laiks sakārtot visus dokumentus. N…" at bounding box center [257, 232] width 460 height 11
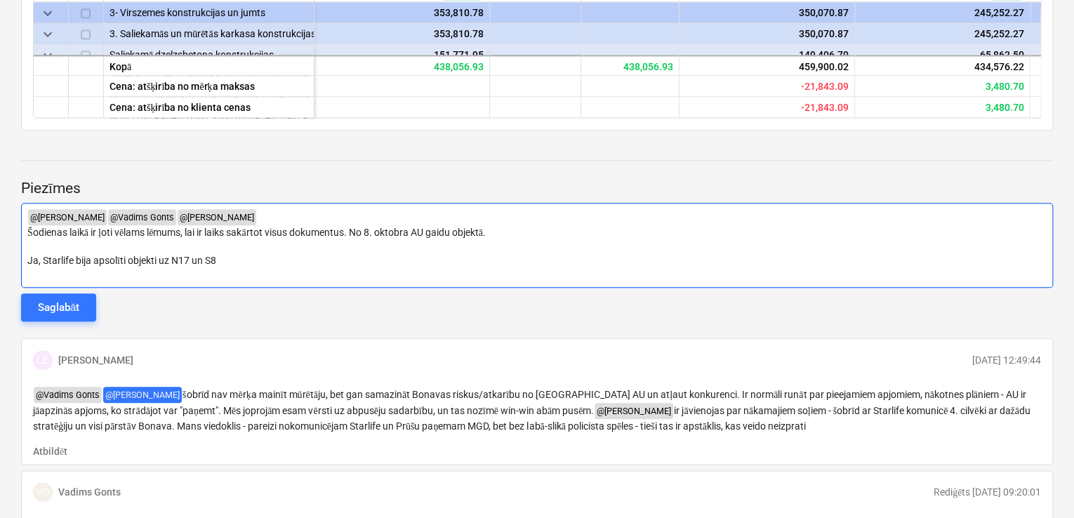
drag, startPoint x: 124, startPoint y: 256, endPoint x: 124, endPoint y: 268, distance: 11.2
click at [124, 258] on span "Ja, Starlife bija apsolīti objekti uz N17 un S8" at bounding box center [121, 260] width 189 height 11
click at [226, 250] on p "﻿" at bounding box center [537, 246] width 1020 height 14
click at [225, 257] on p "Ja, [PERSON_NAME] bija solīti objekti uz N17 un S8" at bounding box center [537, 260] width 1020 height 14
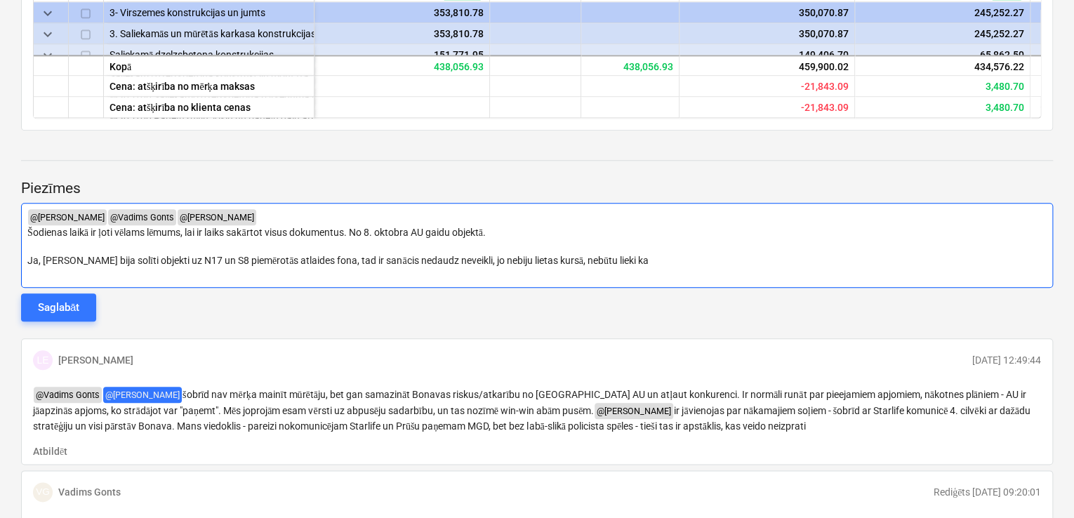
type textarea "x"
click at [464, 262] on span "Ja, [PERSON_NAME] bija solīti objekti uz N17 un S8 piemērotās atlaides fona, ta…" at bounding box center [363, 260] width 673 height 11
click at [466, 262] on span "Ja, [PERSON_NAME] bija solīti objekti uz N17 un S8 piemērotās atlaides fona, ta…" at bounding box center [363, 260] width 673 height 11
click at [691, 257] on p "Ja, [PERSON_NAME] bija solīti objekti uz N17 un S8 piemērotās atlaides fona, ta…" at bounding box center [537, 260] width 1020 height 14
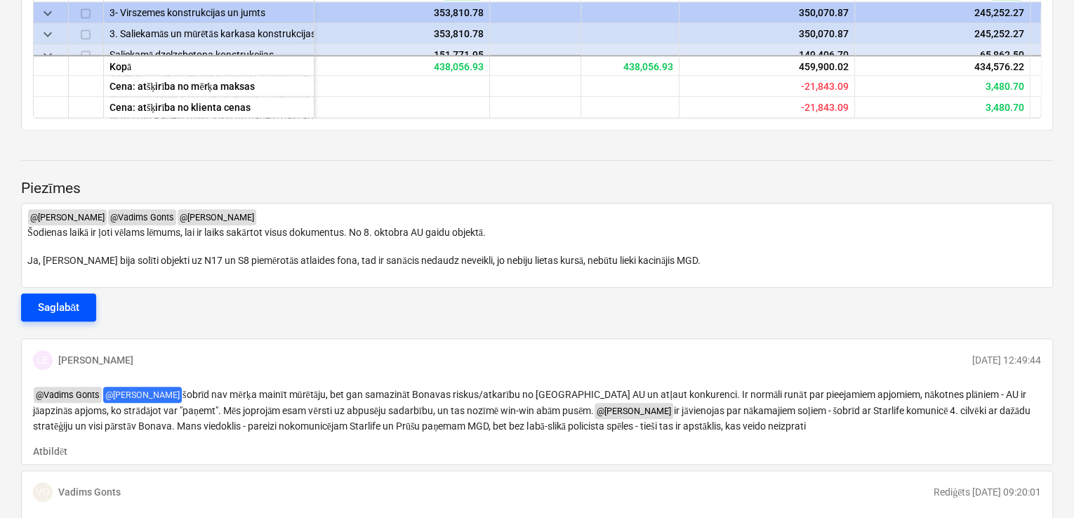
click at [65, 312] on div "Saglabāt" at bounding box center [58, 307] width 41 height 18
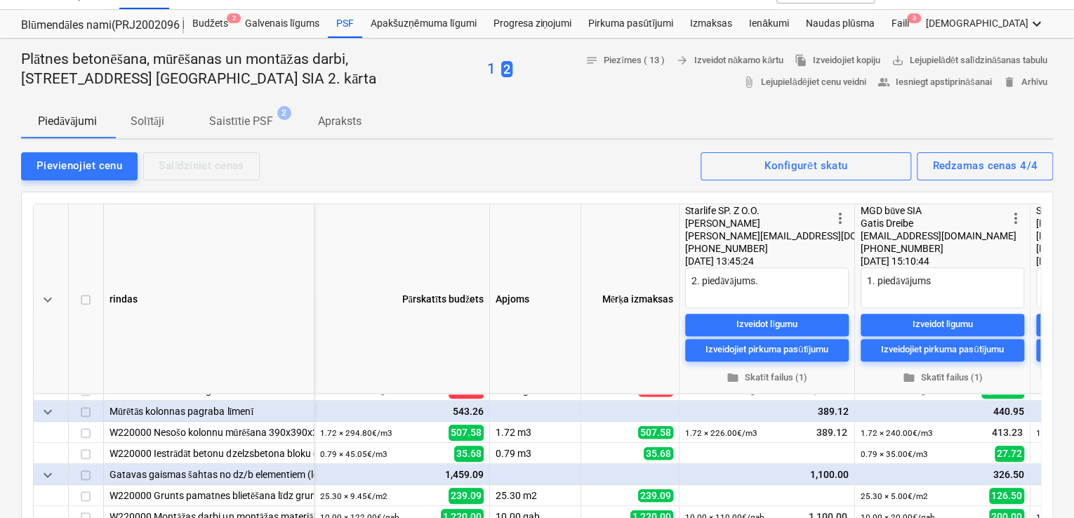
scroll to position [0, 0]
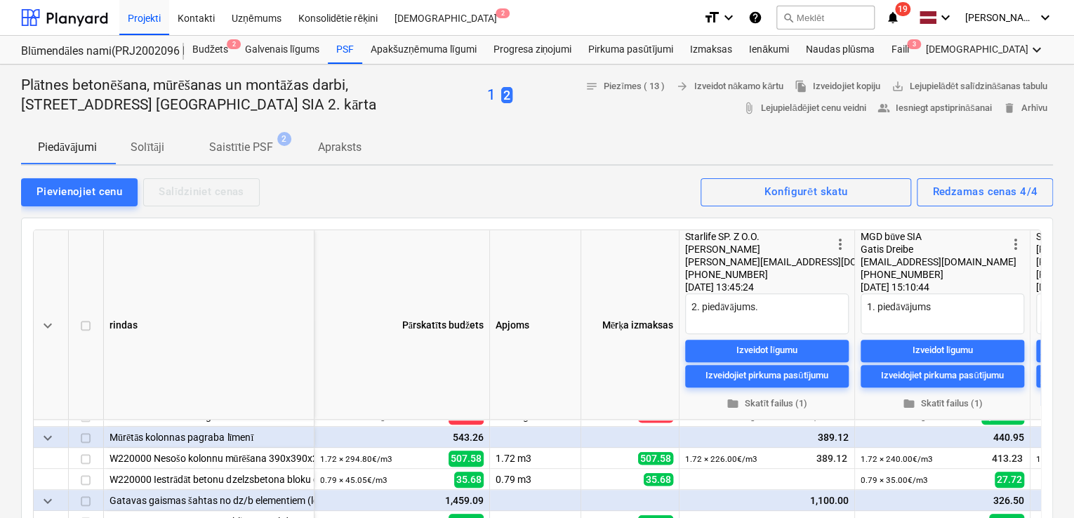
click at [899, 15] on icon "notifications" at bounding box center [893, 17] width 14 height 17
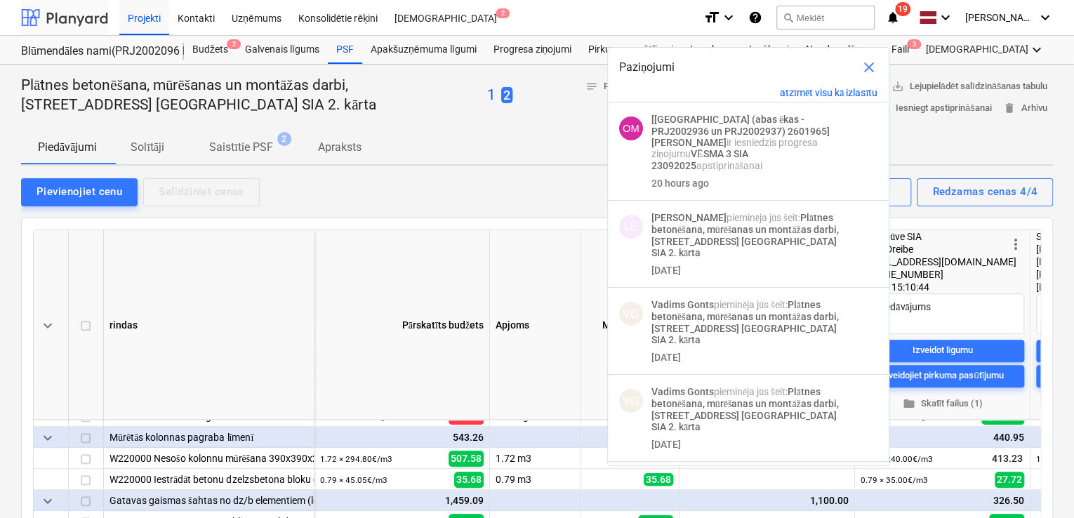
click at [76, 22] on div at bounding box center [64, 17] width 87 height 35
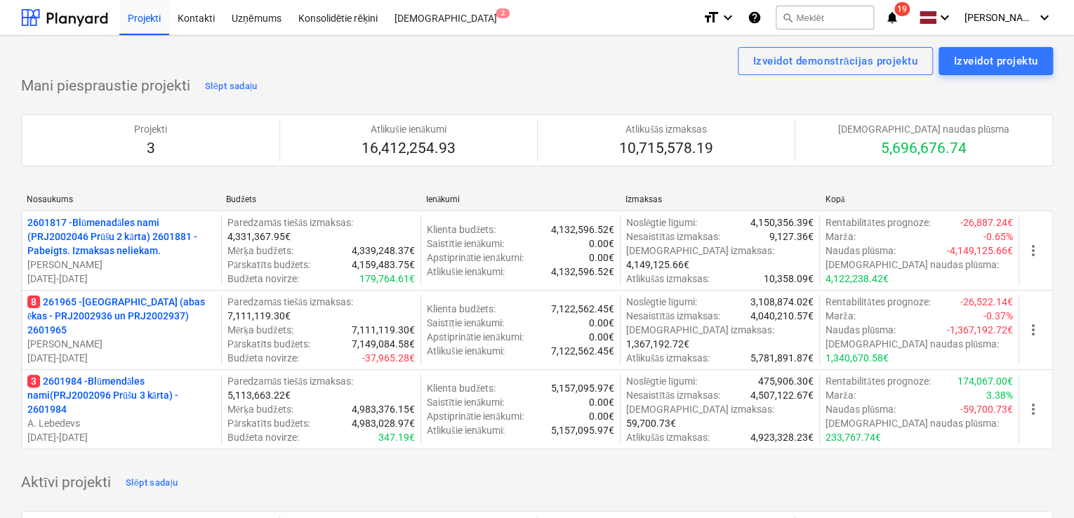
click at [899, 12] on span "notifications 19" at bounding box center [893, 17] width 17 height 17
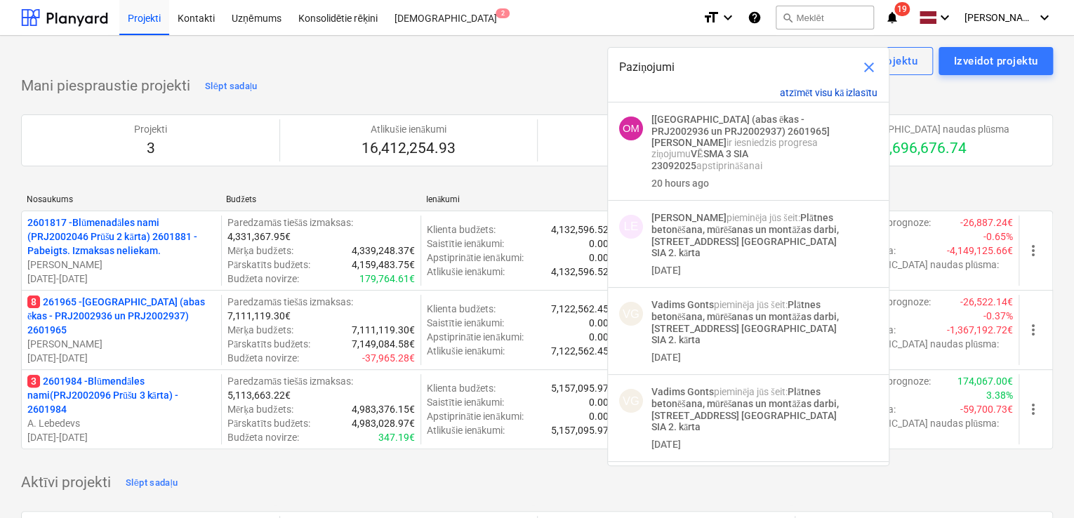
click at [819, 91] on button "atzīmēt visu kā izlasītu" at bounding box center [829, 93] width 98 height 12
click at [869, 64] on span "close" at bounding box center [869, 67] width 17 height 17
